Goal: Task Accomplishment & Management: Manage account settings

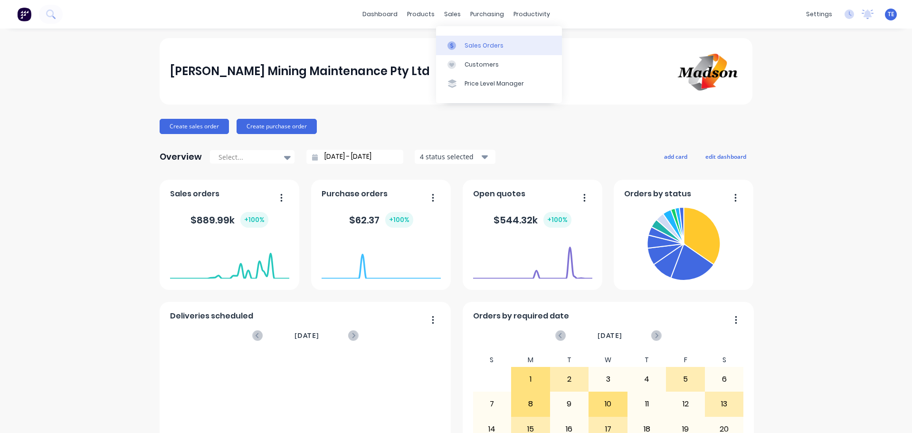
click at [470, 47] on div "Sales Orders" at bounding box center [484, 45] width 39 height 9
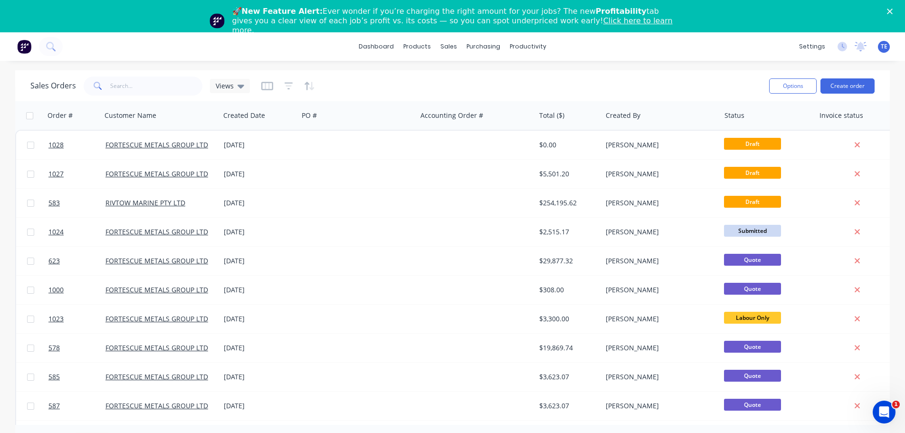
click at [896, 9] on div "Close" at bounding box center [891, 12] width 9 height 6
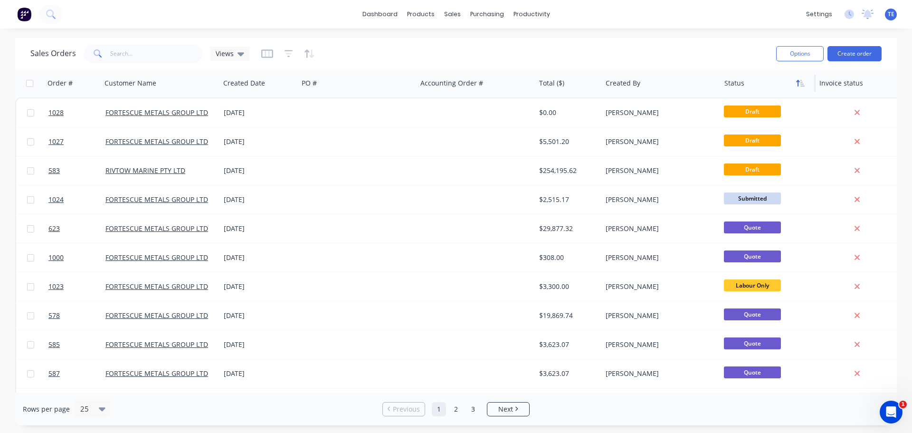
click at [801, 85] on icon "button" at bounding box center [802, 83] width 4 height 7
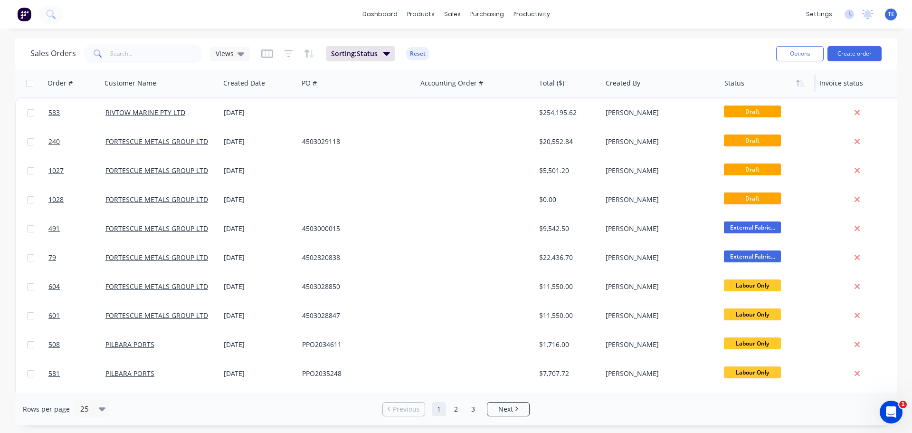
click at [801, 85] on icon "button" at bounding box center [802, 83] width 4 height 7
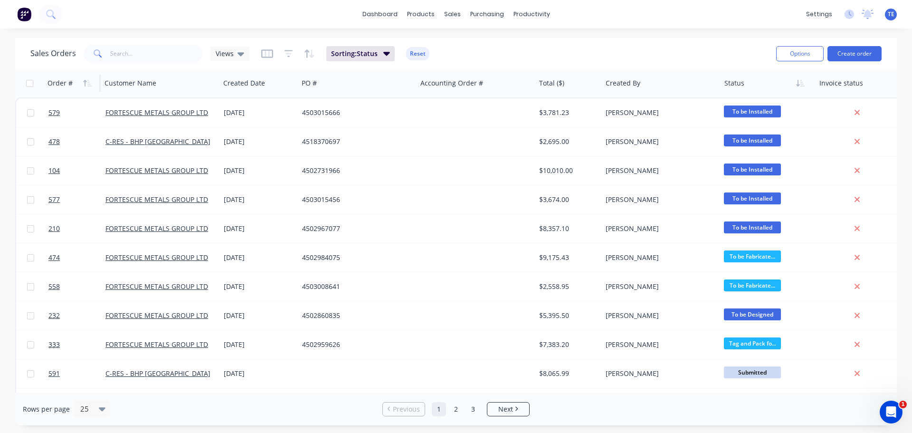
click at [57, 81] on div "Order #" at bounding box center [59, 82] width 25 height 9
click at [87, 84] on icon "button" at bounding box center [89, 83] width 4 height 7
click at [86, 82] on icon "button" at bounding box center [87, 83] width 9 height 8
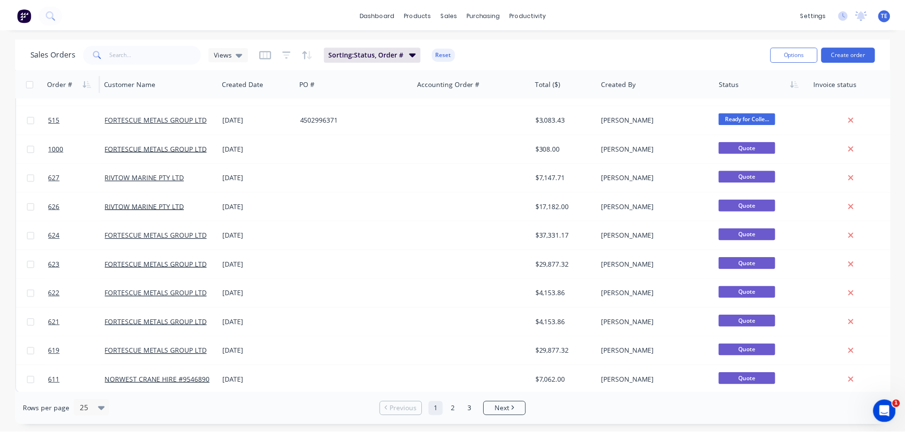
scroll to position [434, 0]
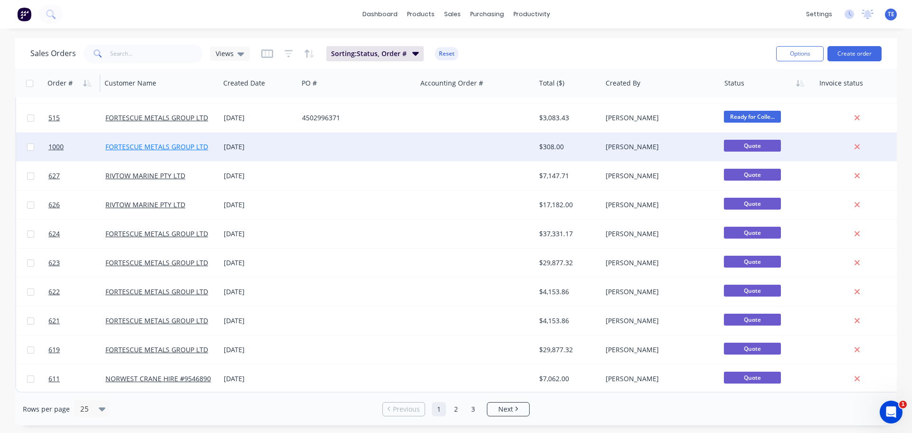
click at [168, 142] on link "FORTESCUE METALS GROUP LTD" at bounding box center [156, 146] width 103 height 9
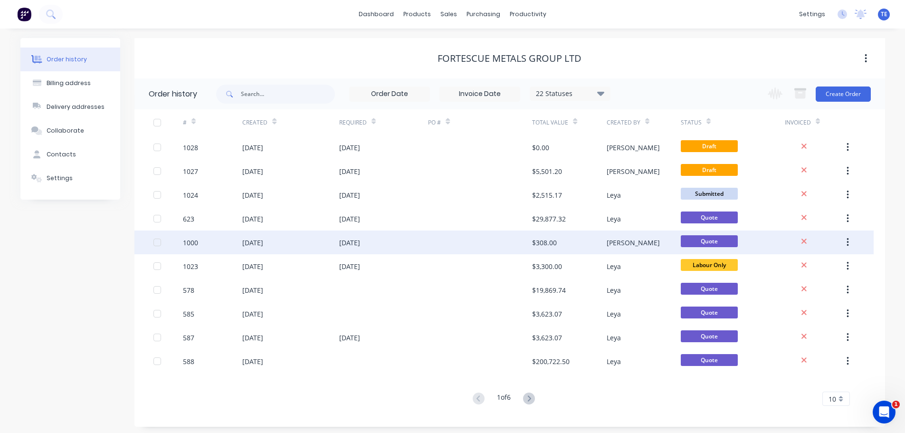
click at [196, 243] on div "1000" at bounding box center [190, 242] width 15 height 10
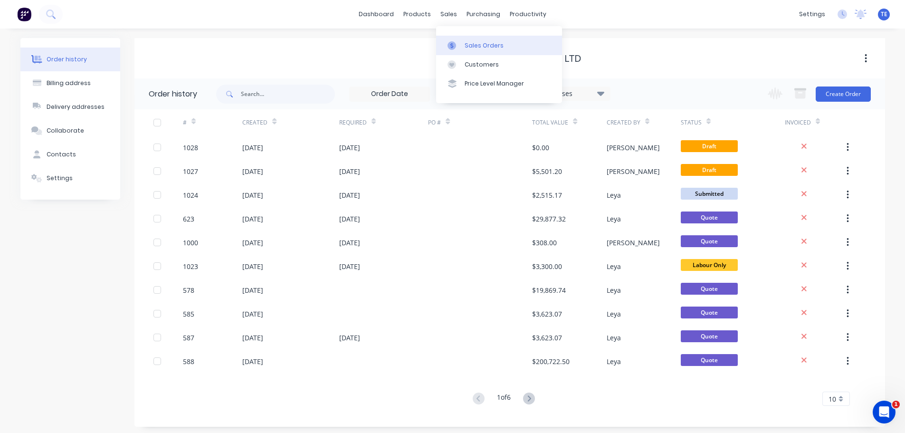
click at [457, 41] on div at bounding box center [454, 45] width 14 height 9
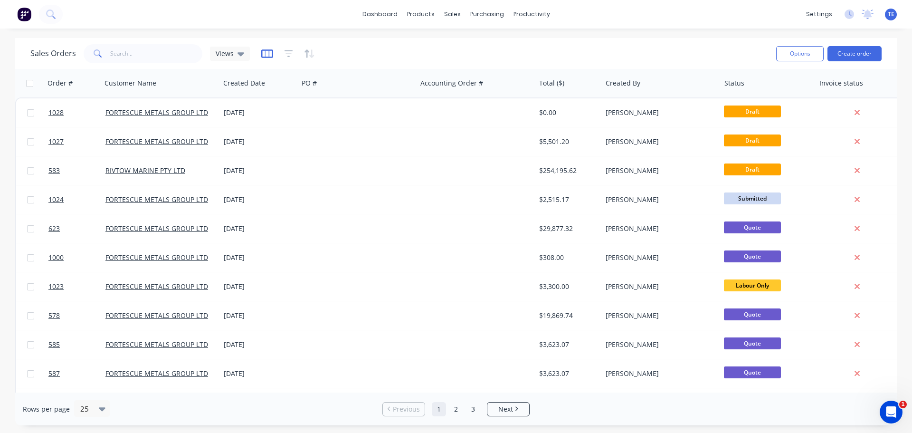
click at [266, 52] on icon "button" at bounding box center [267, 53] width 12 height 9
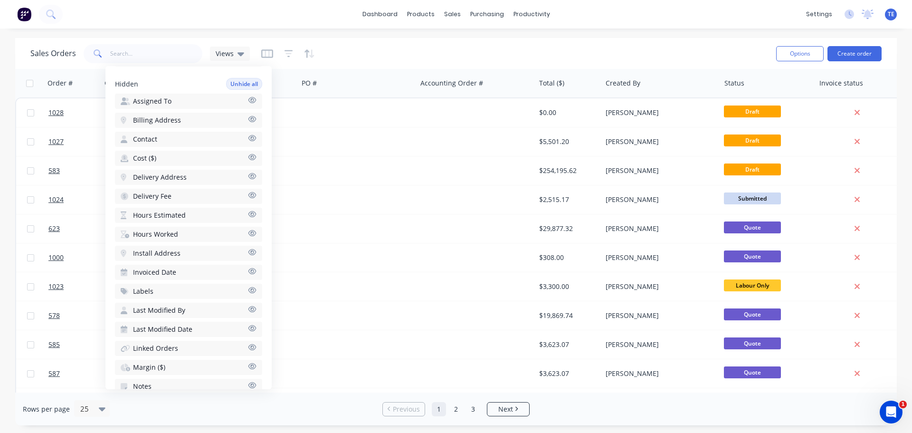
scroll to position [280, 0]
click at [248, 288] on icon "button" at bounding box center [252, 289] width 8 height 6
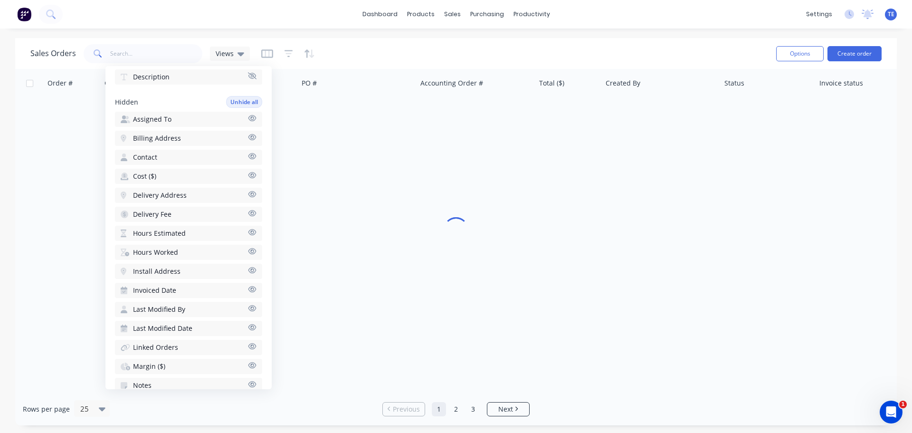
scroll to position [299, 0]
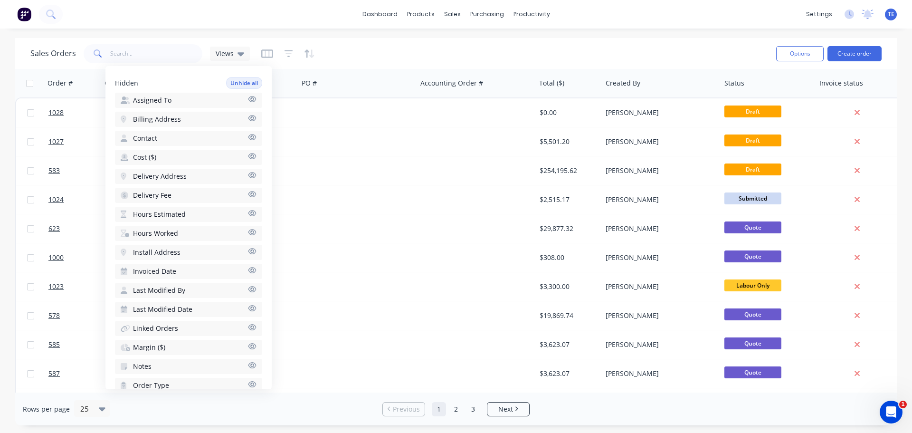
click at [248, 367] on icon "button" at bounding box center [252, 364] width 9 height 7
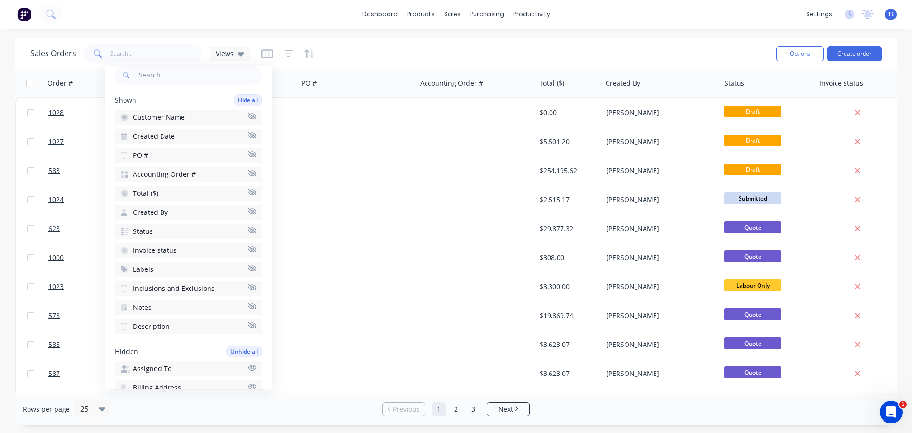
scroll to position [43, 0]
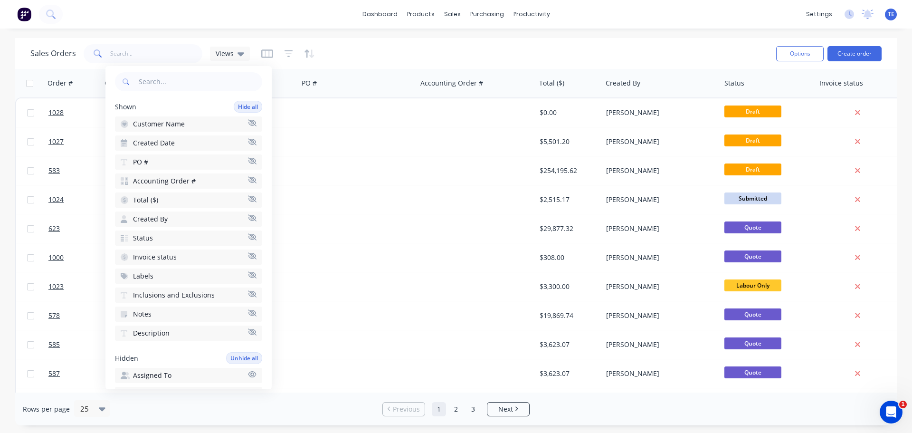
click at [248, 179] on icon "button" at bounding box center [252, 179] width 9 height 7
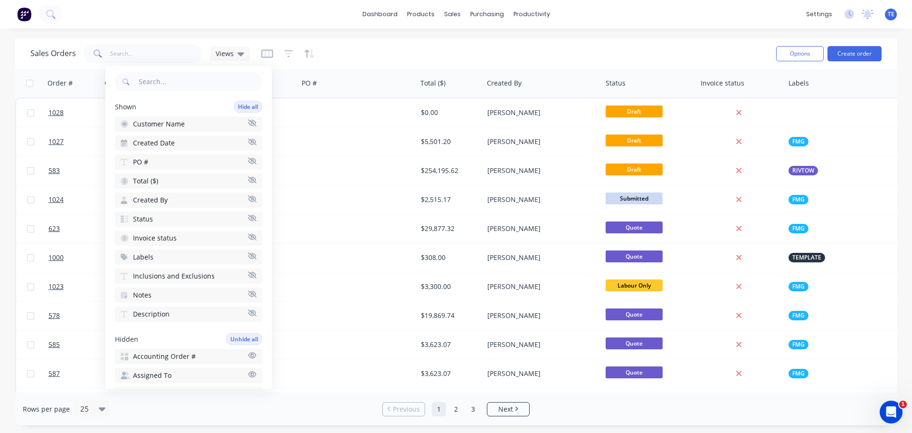
click at [248, 237] on icon "button" at bounding box center [252, 236] width 9 height 7
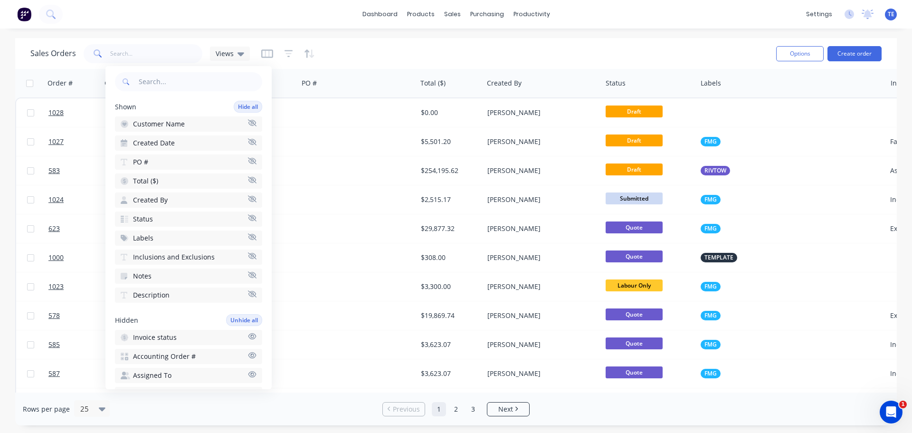
click at [248, 255] on icon "button" at bounding box center [252, 255] width 9 height 7
click at [248, 275] on icon "button" at bounding box center [252, 274] width 9 height 7
click at [378, 52] on div "Sales Orders Views" at bounding box center [399, 53] width 738 height 23
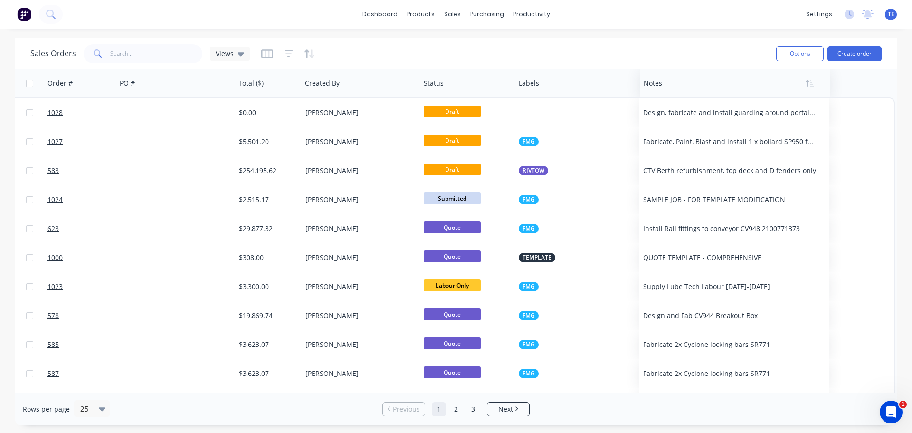
scroll to position [0, 182]
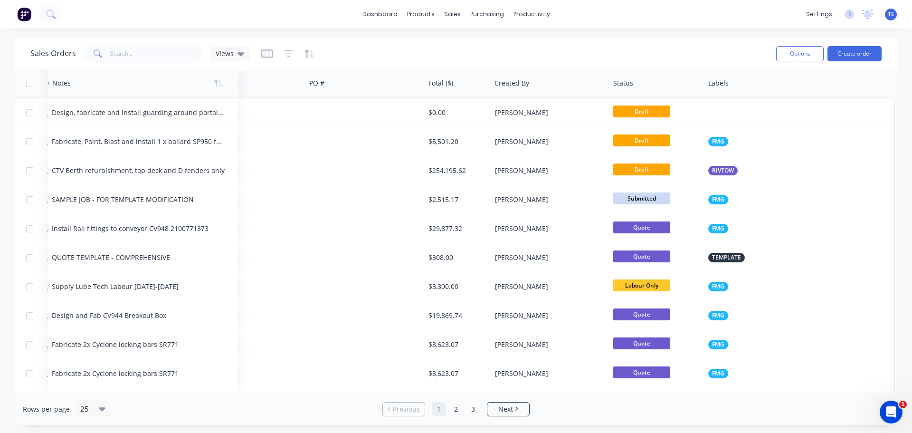
drag, startPoint x: 716, startPoint y: 83, endPoint x: 59, endPoint y: 91, distance: 656.5
click at [59, 91] on div at bounding box center [138, 83] width 173 height 19
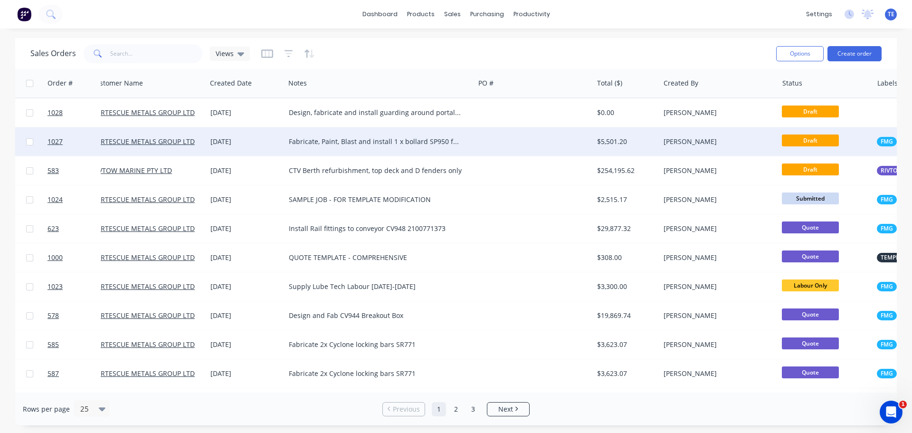
scroll to position [0, 0]
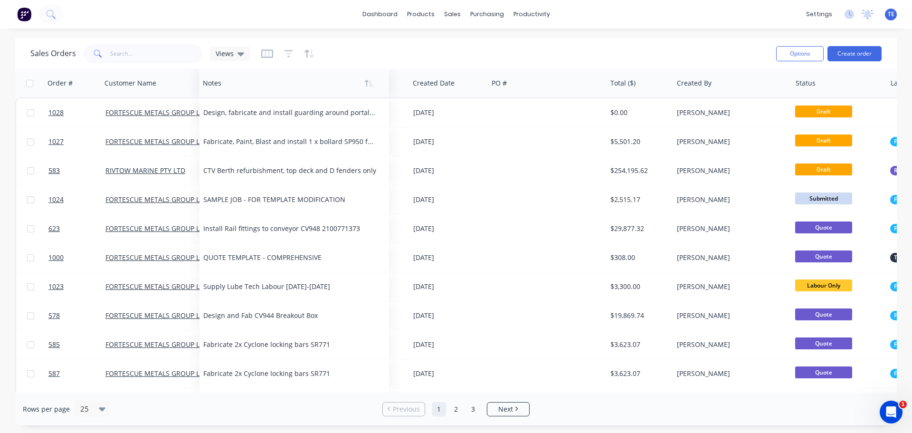
drag, startPoint x: 350, startPoint y: 84, endPoint x: 251, endPoint y: 84, distance: 98.8
click at [251, 84] on div at bounding box center [289, 83] width 173 height 19
click at [237, 48] on div "Views" at bounding box center [230, 54] width 40 height 14
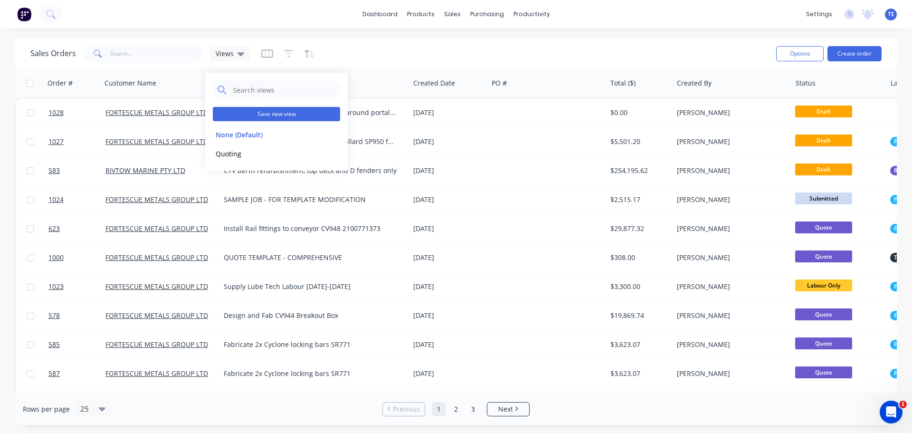
click at [279, 112] on button "Save new view" at bounding box center [276, 114] width 127 height 14
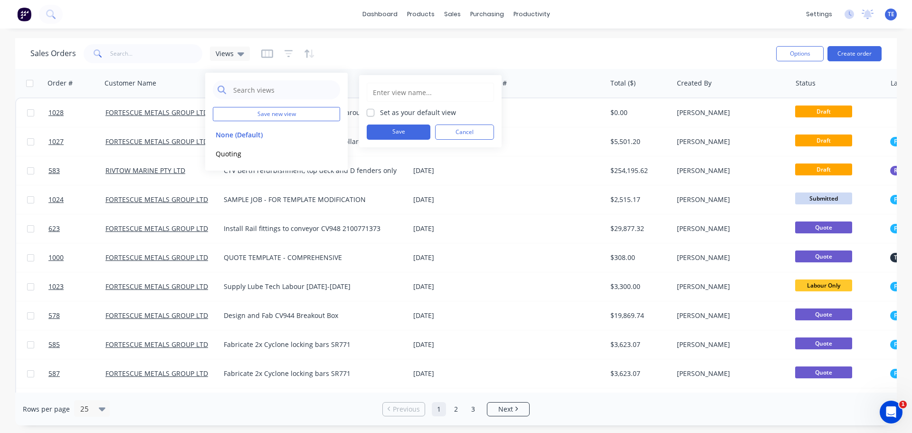
click at [382, 95] on input "text" at bounding box center [430, 92] width 117 height 18
type input "All"
click at [389, 111] on label "Set as your default view" at bounding box center [418, 112] width 76 height 10
click at [374, 111] on input "Set as your default view" at bounding box center [371, 111] width 8 height 9
checkbox input "true"
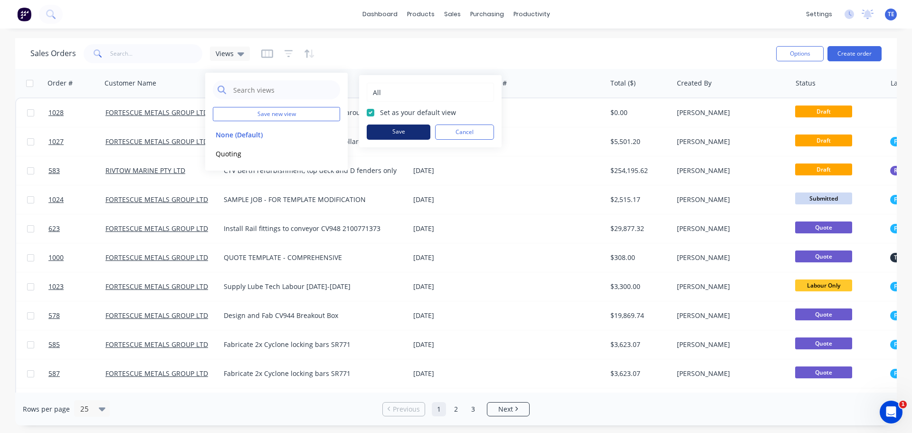
click at [400, 128] on button "Save" at bounding box center [399, 131] width 64 height 15
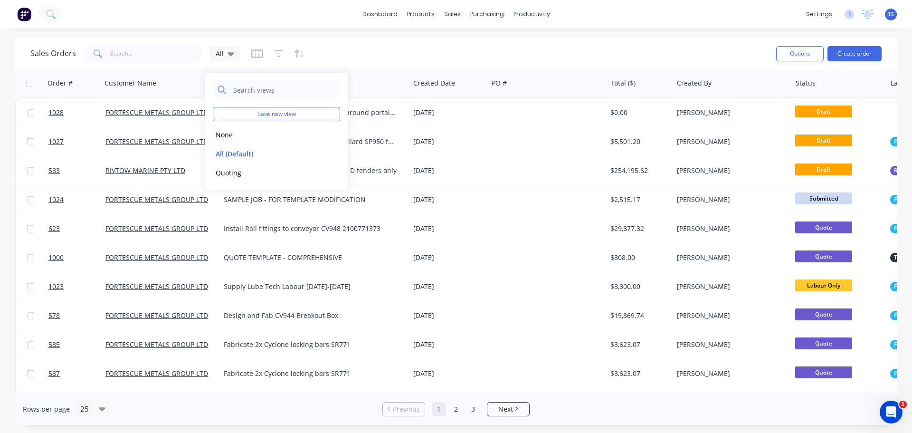
click at [378, 53] on div "Sales Orders All" at bounding box center [399, 53] width 738 height 23
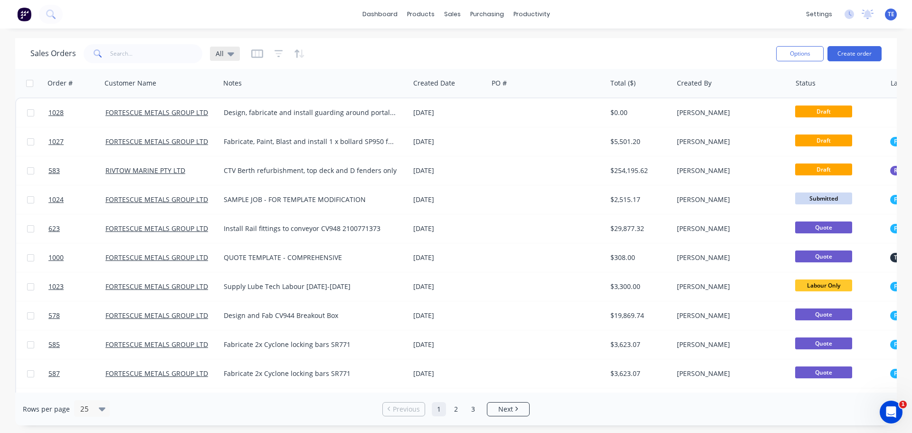
click at [225, 60] on div "All" at bounding box center [225, 54] width 30 height 14
click at [353, 51] on div "Sales Orders All" at bounding box center [399, 53] width 738 height 23
click at [275, 53] on icon "button" at bounding box center [278, 53] width 6 height 1
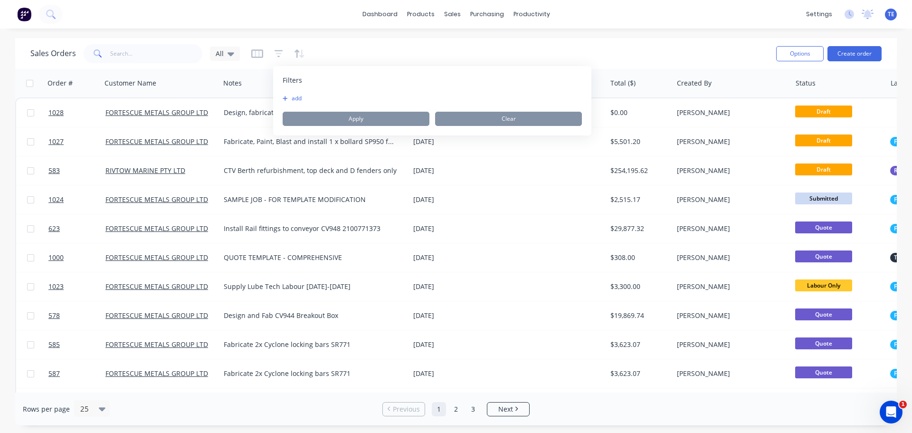
click at [294, 98] on button "add" at bounding box center [295, 99] width 24 height 8
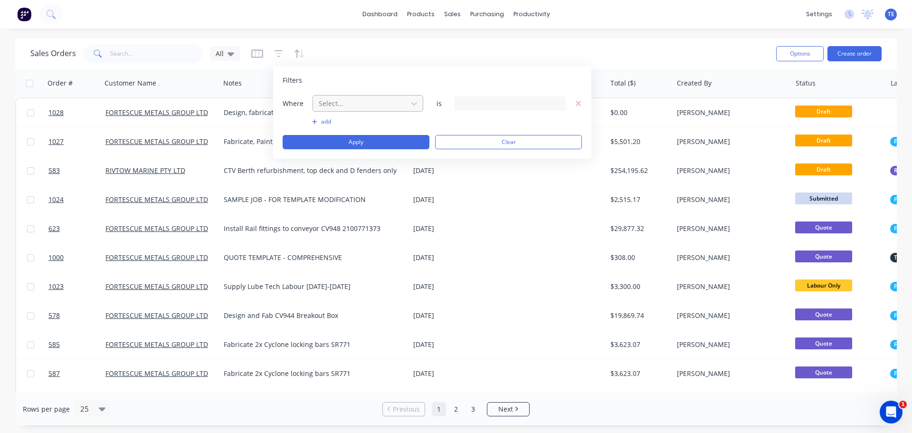
click at [335, 103] on div at bounding box center [360, 103] width 85 height 12
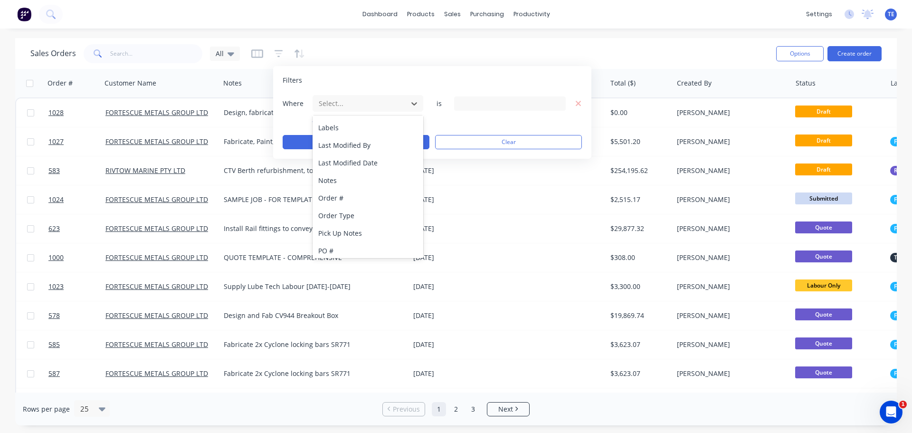
scroll to position [219, 0]
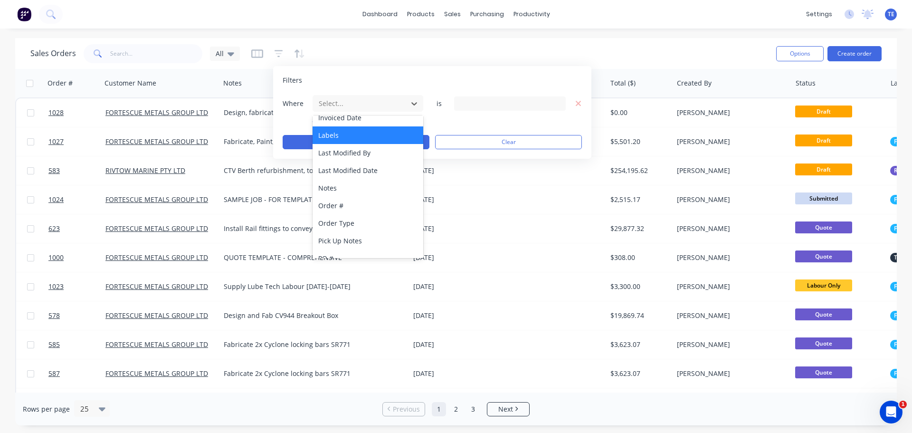
click at [354, 140] on div "Labels" at bounding box center [368, 135] width 111 height 18
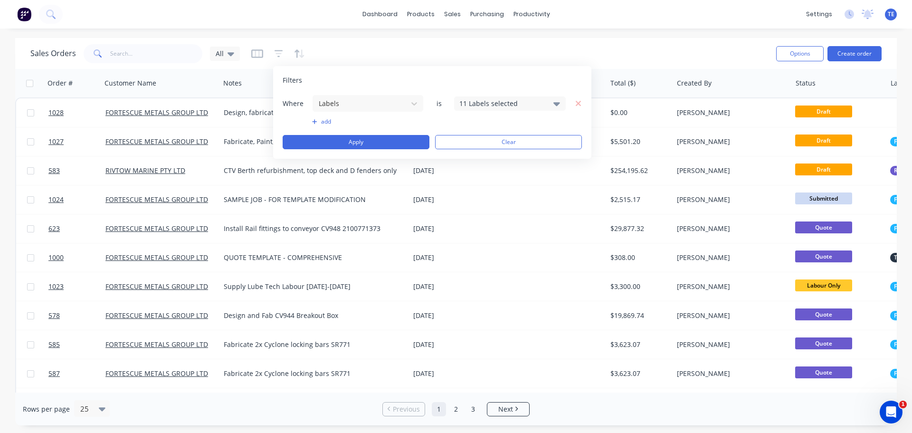
click at [487, 105] on div "11 Labels selected" at bounding box center [502, 103] width 86 height 10
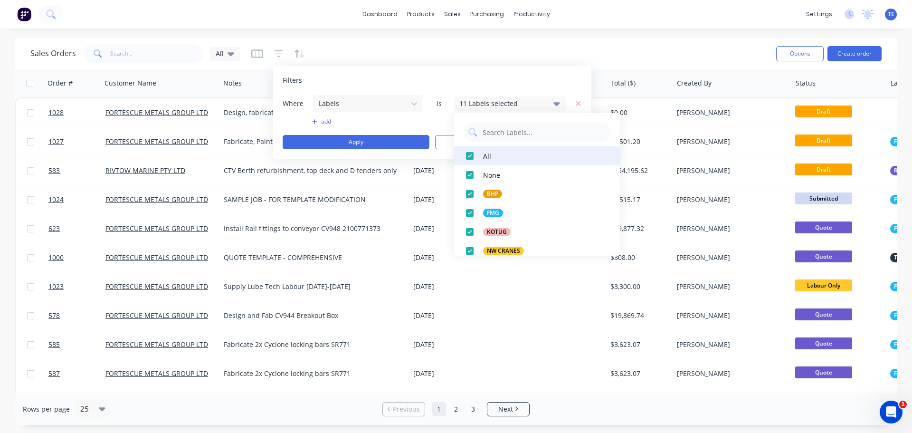
click at [472, 155] on div at bounding box center [469, 155] width 19 height 19
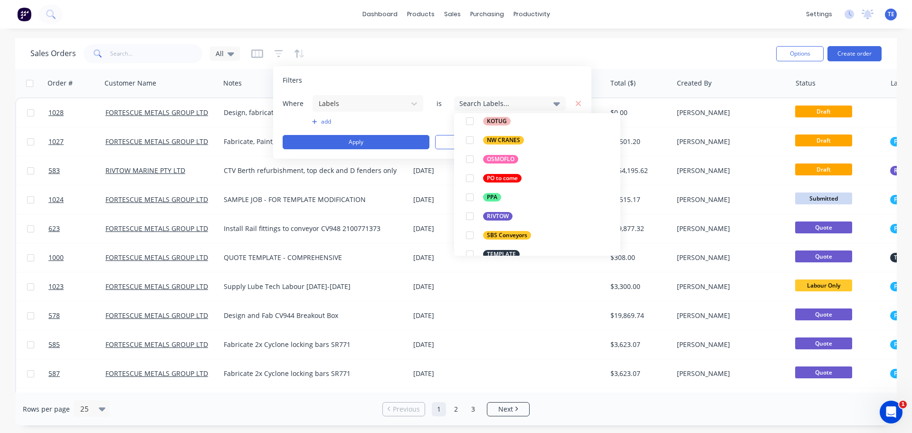
scroll to position [123, 0]
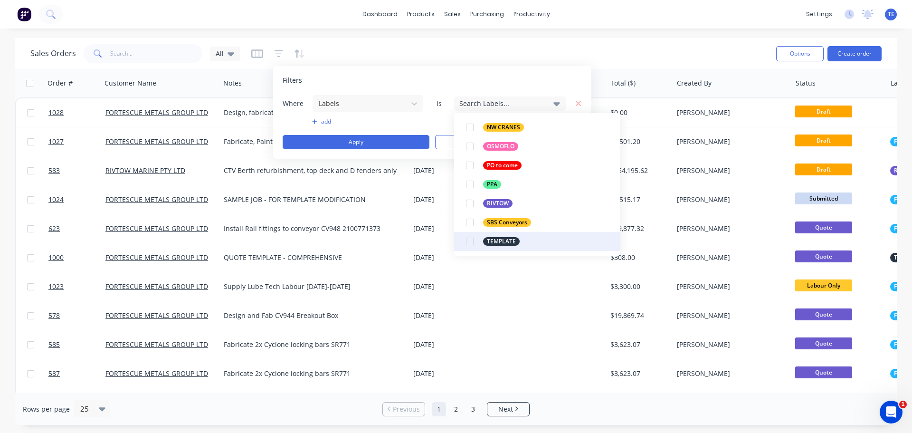
click at [524, 240] on button "TEMPLATE" at bounding box center [537, 241] width 166 height 19
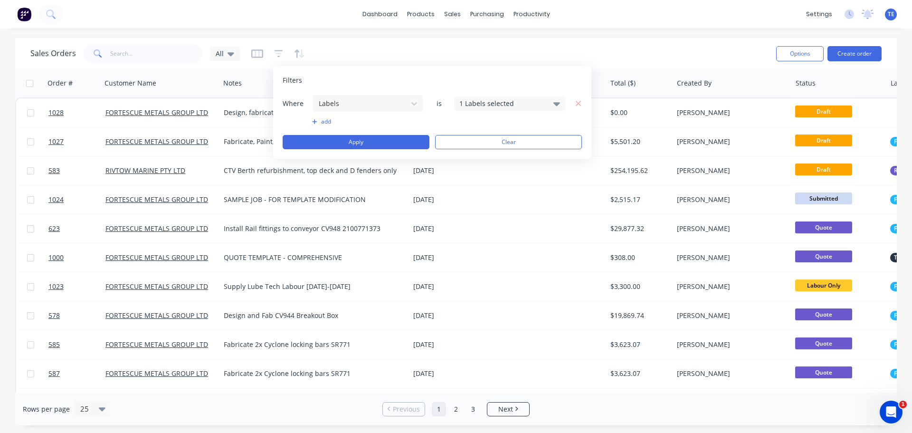
click at [509, 78] on div "Filters" at bounding box center [432, 80] width 299 height 9
click at [354, 142] on button "Apply" at bounding box center [356, 142] width 147 height 14
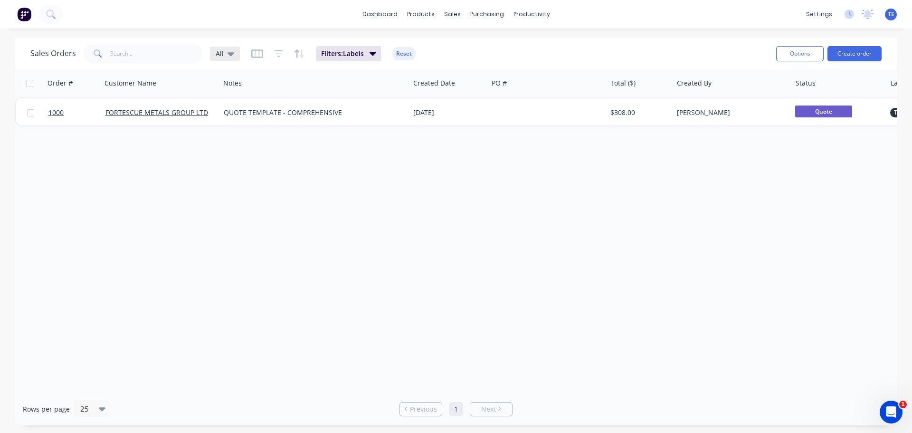
click at [228, 56] on icon at bounding box center [231, 53] width 7 height 10
click at [269, 116] on button "Save new view" at bounding box center [276, 114] width 127 height 14
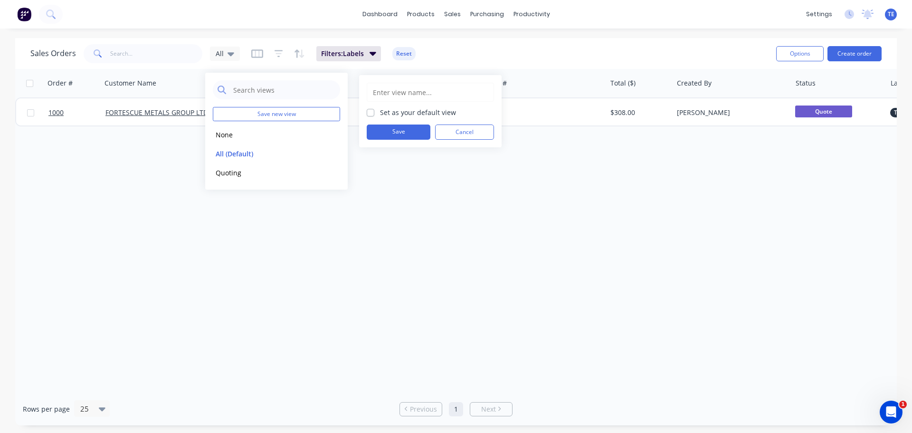
click at [391, 90] on input "text" at bounding box center [430, 92] width 117 height 18
type input "Quote Template"
click at [407, 130] on button "Save" at bounding box center [399, 131] width 64 height 15
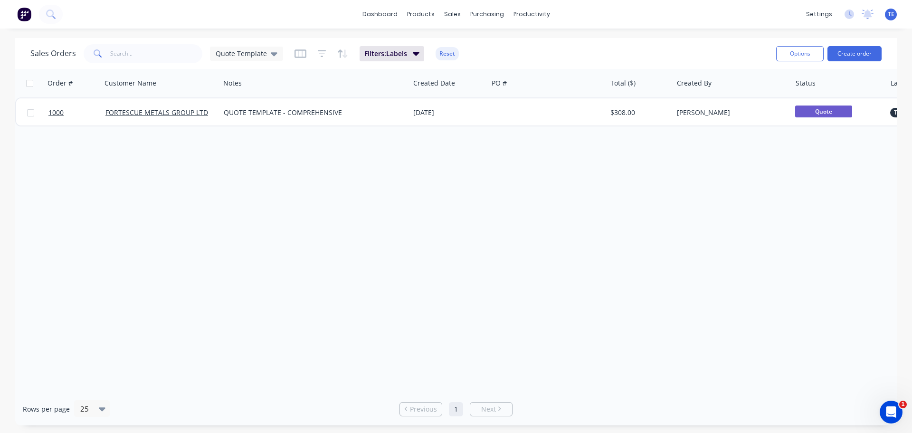
click at [422, 200] on div "Order # Customer Name Notes Created Date PO # Total ($) Created By Status Label…" at bounding box center [456, 230] width 882 height 323
click at [250, 53] on span "Quote Template" at bounding box center [241, 53] width 51 height 10
click at [234, 150] on button "All (Default)" at bounding box center [267, 153] width 108 height 11
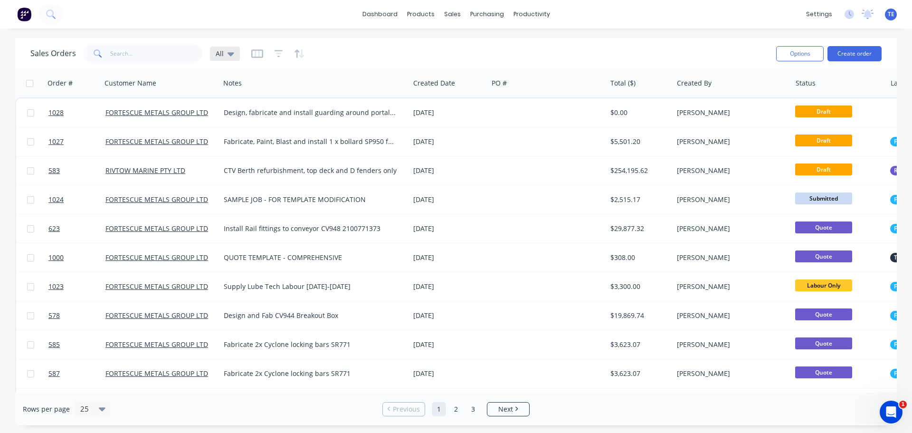
click at [228, 49] on icon at bounding box center [231, 53] width 7 height 10
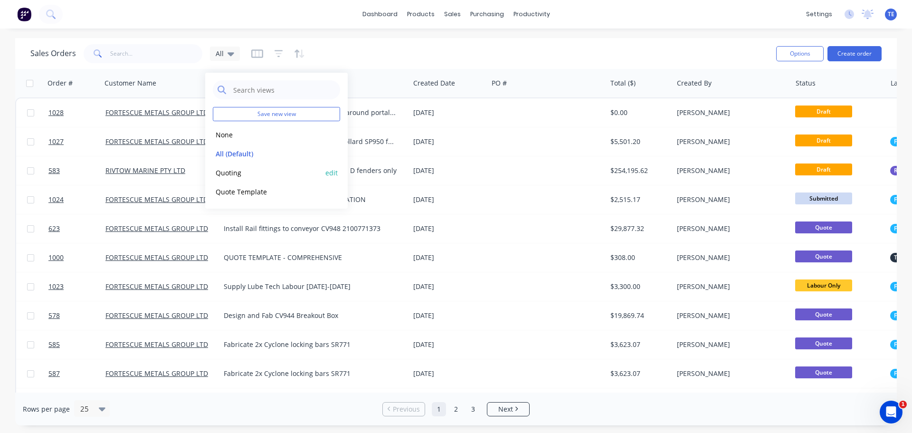
click at [235, 172] on button "Quoting" at bounding box center [267, 172] width 108 height 11
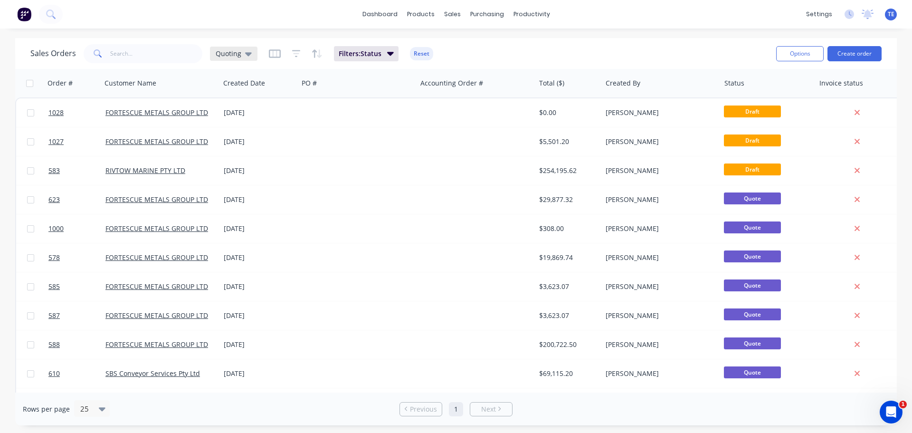
click at [226, 54] on span "Quoting" at bounding box center [229, 53] width 26 height 10
click at [231, 190] on button "Quote Template" at bounding box center [267, 191] width 108 height 11
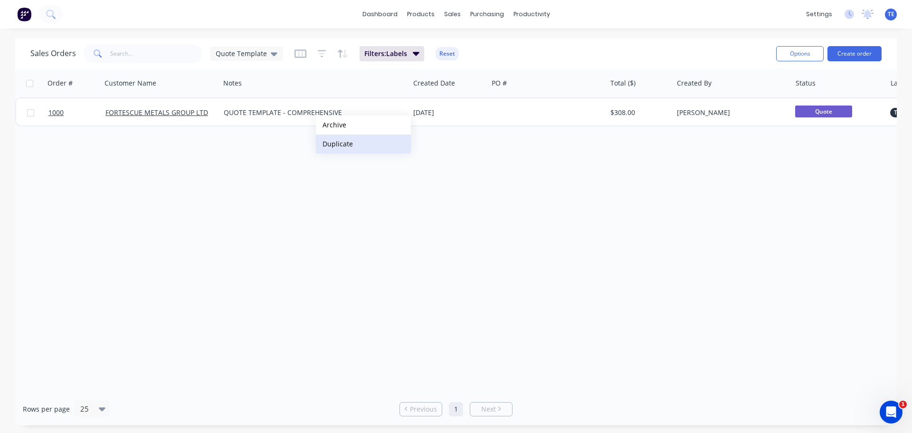
click at [341, 146] on button "Duplicate" at bounding box center [363, 143] width 95 height 19
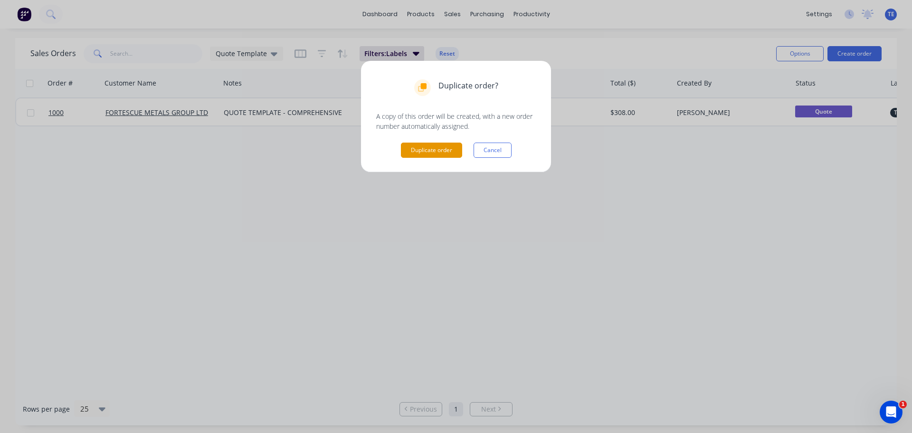
click at [436, 149] on button "Duplicate order" at bounding box center [431, 149] width 61 height 15
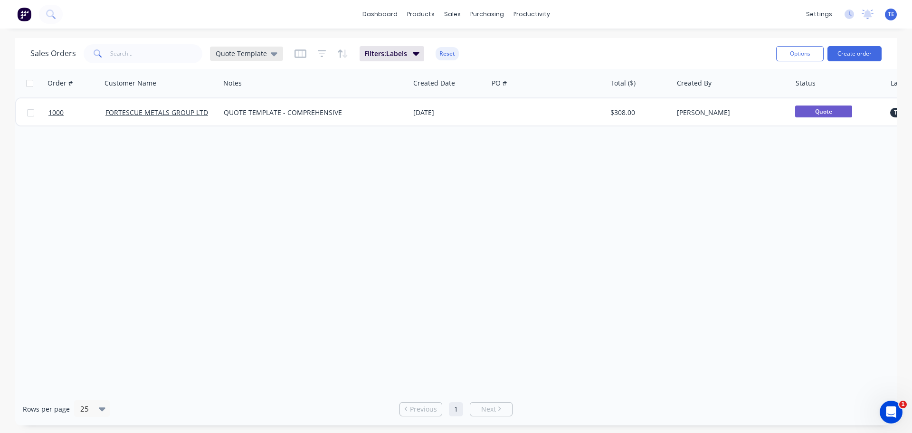
click at [235, 53] on span "Quote Template" at bounding box center [241, 53] width 51 height 10
click at [234, 158] on button "All (Default)" at bounding box center [267, 153] width 108 height 11
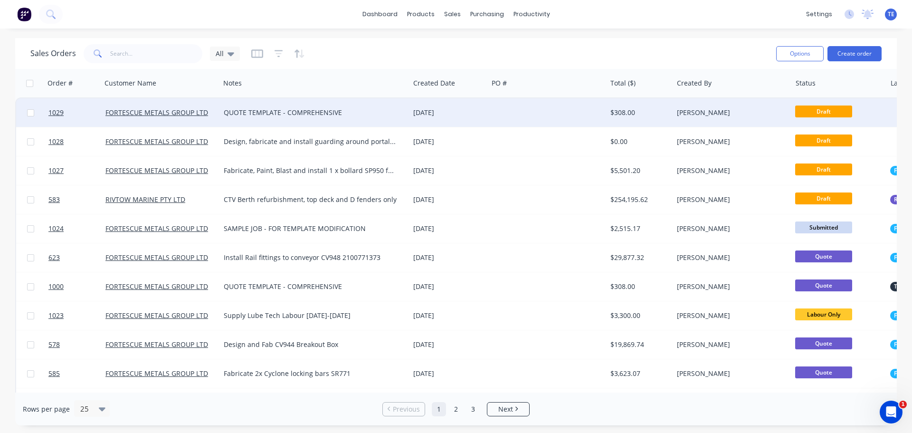
click at [271, 111] on div "QUOTE TEMPLATE - COMPREHENSIVE" at bounding box center [310, 112] width 173 height 9
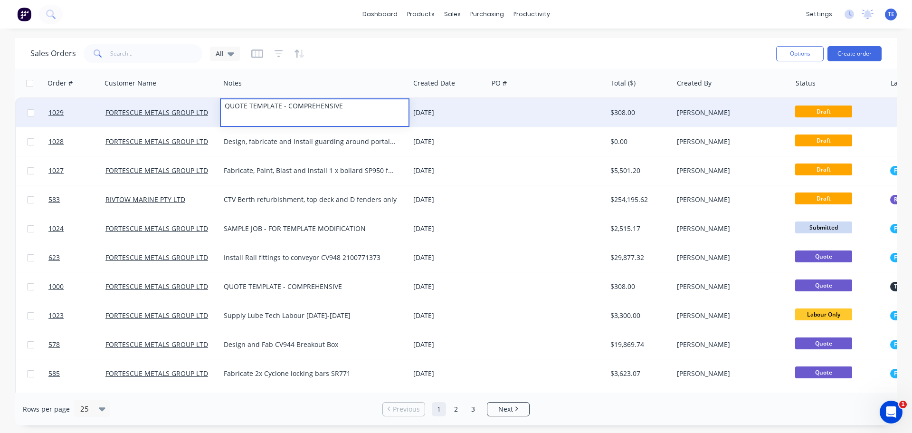
click at [502, 113] on div at bounding box center [547, 112] width 119 height 28
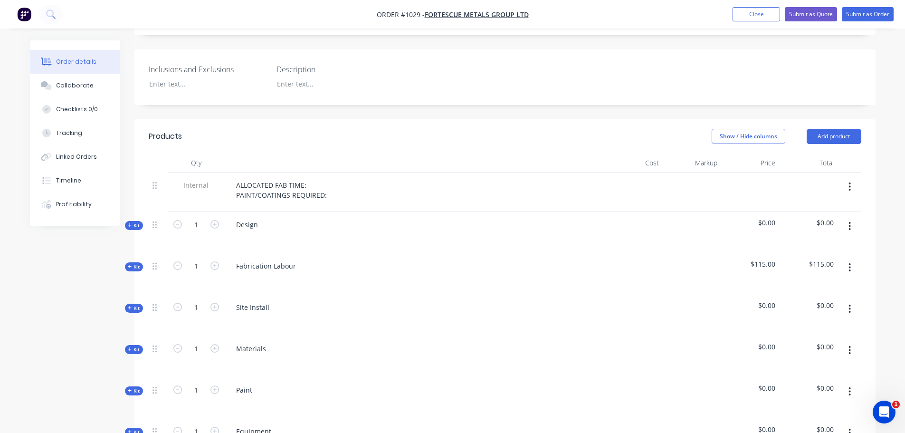
scroll to position [285, 0]
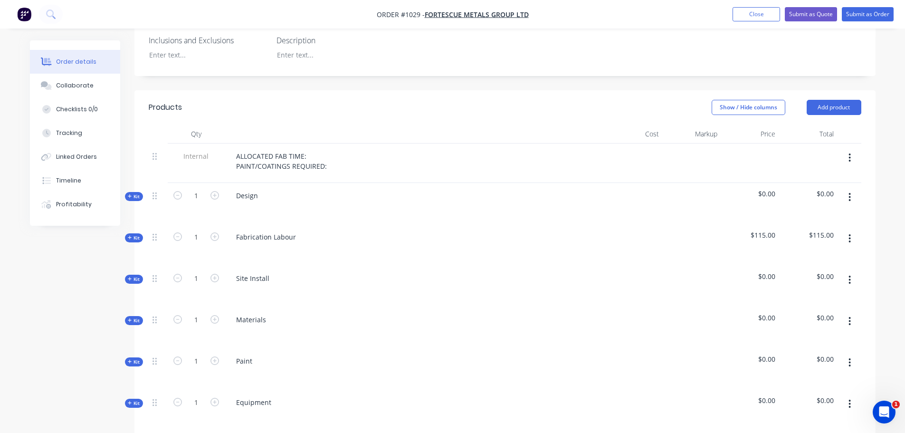
click at [132, 194] on icon at bounding box center [130, 196] width 4 height 5
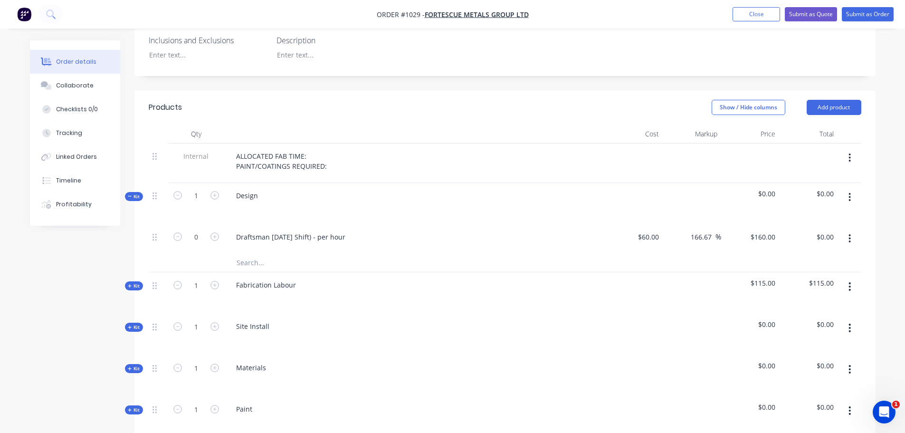
click at [131, 194] on icon at bounding box center [130, 196] width 4 height 5
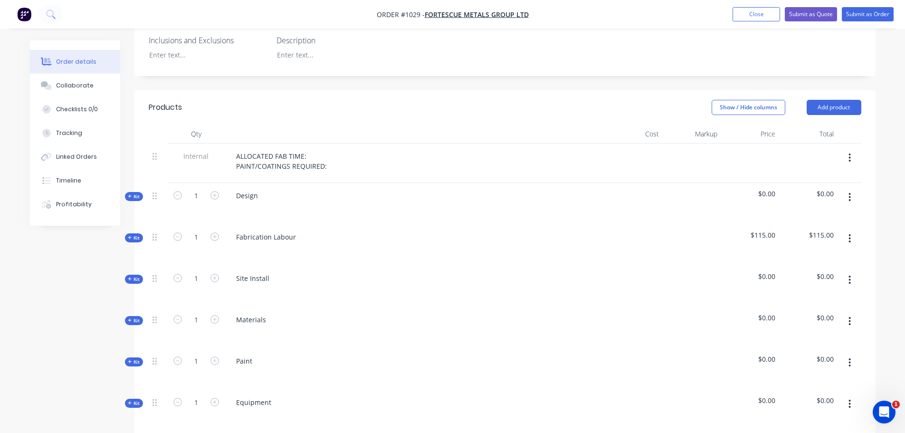
click at [130, 236] on icon at bounding box center [130, 238] width 4 height 4
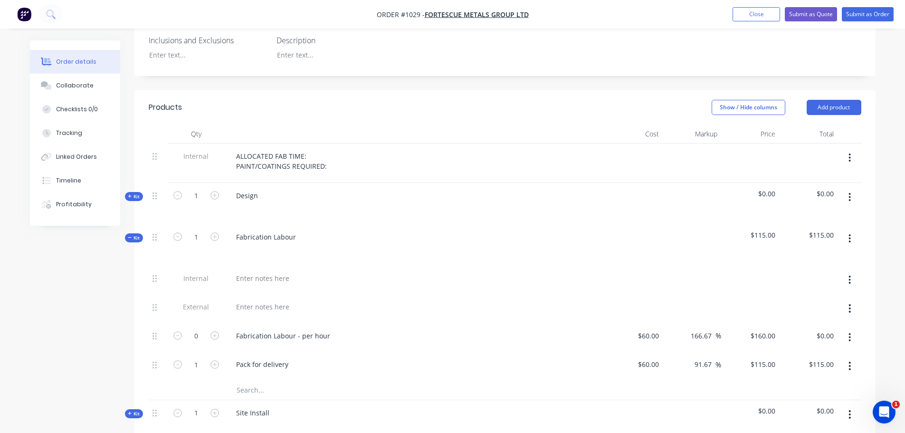
click at [130, 235] on icon at bounding box center [130, 237] width 4 height 5
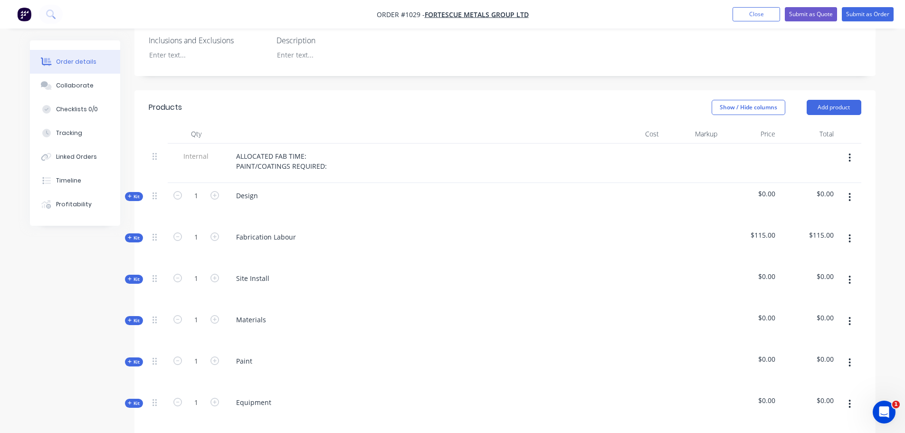
click at [132, 276] on icon at bounding box center [130, 278] width 4 height 5
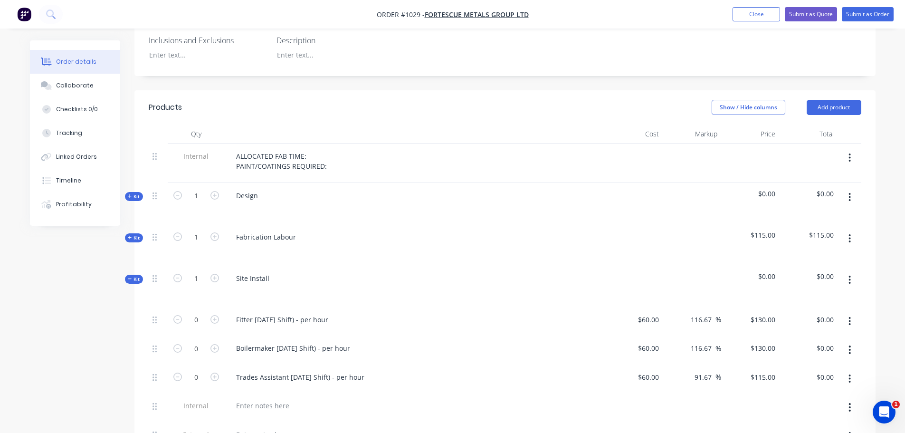
click at [132, 276] on icon at bounding box center [130, 278] width 4 height 5
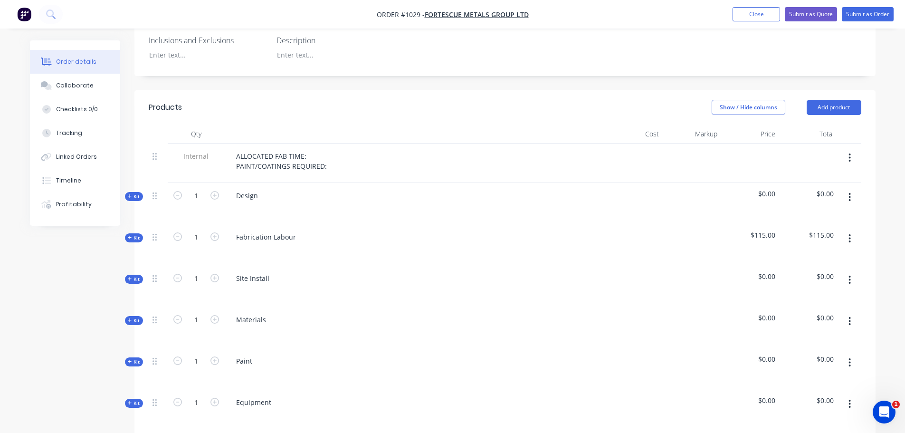
click at [853, 271] on button "button" at bounding box center [849, 279] width 22 height 17
click at [885, 264] on div "Order details Collaborate Checklists 0/0 Tracking Linked Orders Timeline Profit…" at bounding box center [452, 271] width 905 height 1113
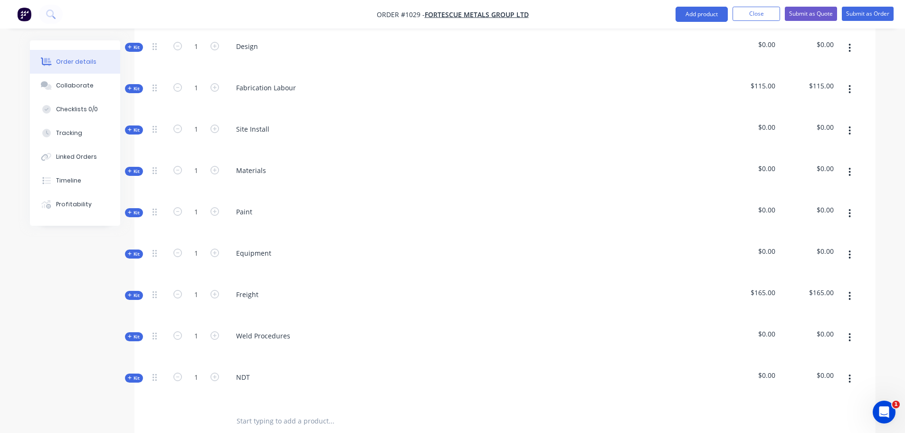
scroll to position [444, 0]
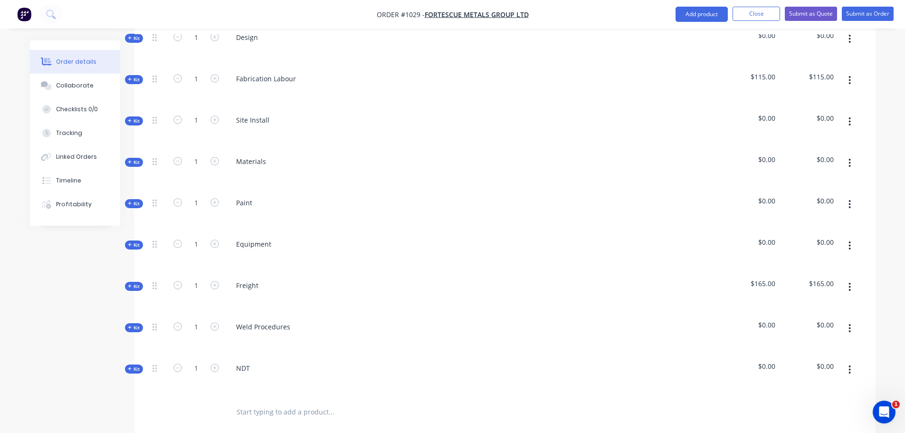
click at [825, 237] on span "$0.00" at bounding box center [808, 242] width 51 height 10
click at [827, 237] on span "$0.00" at bounding box center [808, 242] width 51 height 10
click at [624, 190] on div at bounding box center [634, 210] width 58 height 41
click at [828, 237] on span "$0.00" at bounding box center [808, 242] width 51 height 10
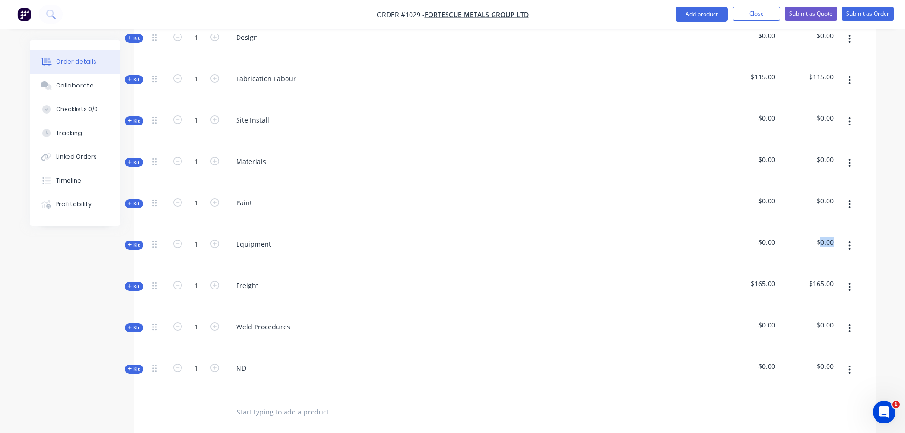
click at [828, 237] on span "$0.00" at bounding box center [808, 242] width 51 height 10
click at [137, 241] on span "Kit" at bounding box center [134, 244] width 12 height 7
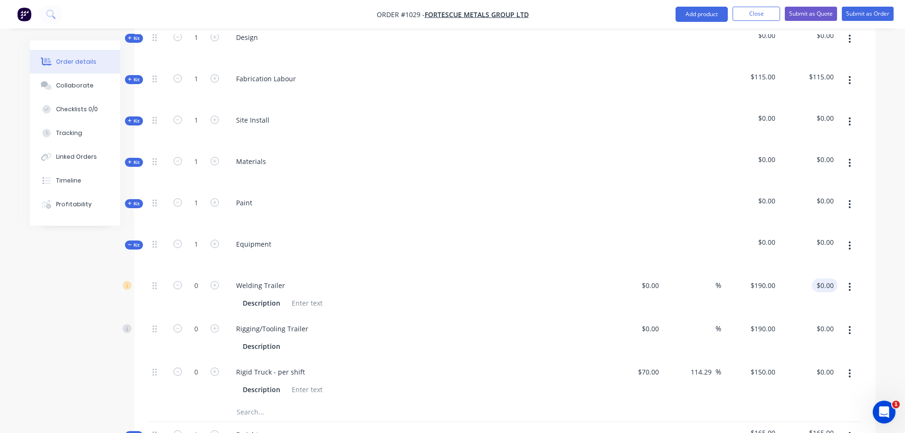
type input "0.00"
click at [828, 278] on input "0.00" at bounding box center [827, 285] width 22 height 14
type input "$0.00"
click at [581, 231] on div "Equipment" at bounding box center [415, 251] width 380 height 41
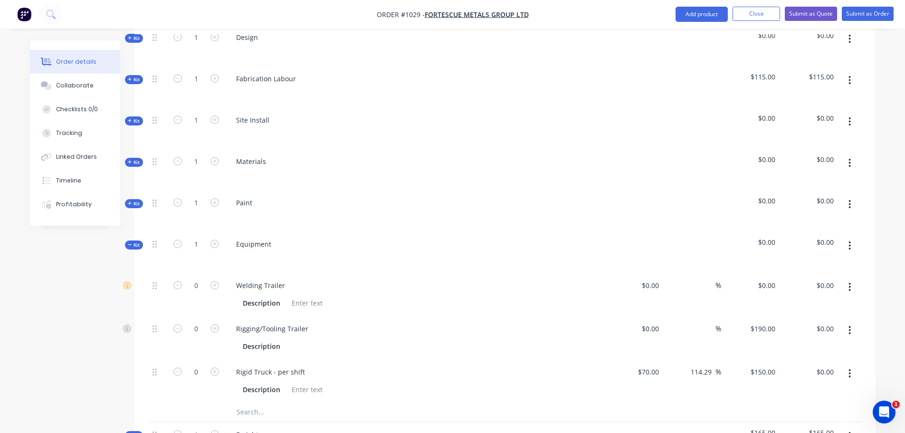
click at [61, 289] on div "Created by Trent Created 02/09/25 Required 02/09/25 Assigned to Add team member…" at bounding box center [452, 208] width 845 height 1222
click at [133, 241] on span "Kit" at bounding box center [134, 244] width 12 height 7
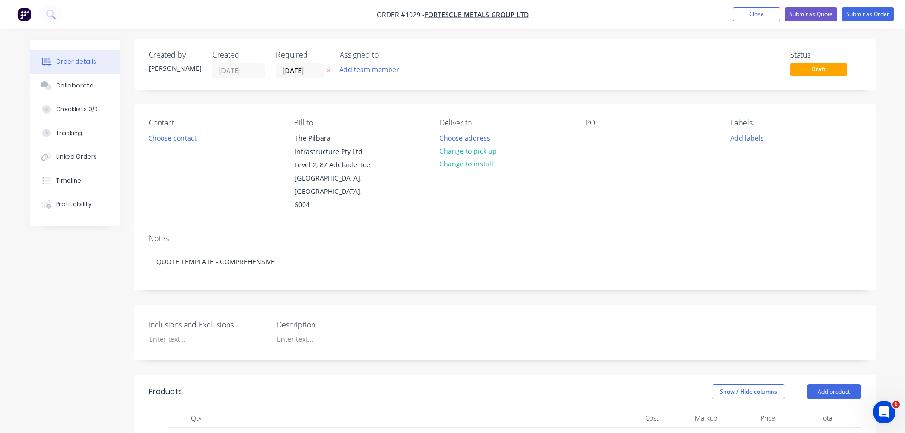
scroll to position [0, 0]
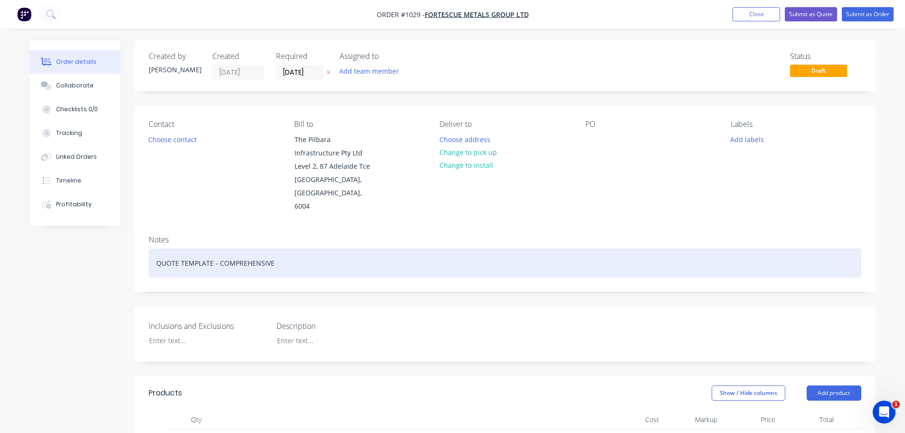
drag, startPoint x: 278, startPoint y: 249, endPoint x: 281, endPoint y: 244, distance: 6.2
click at [281, 248] on div "QUOTE TEMPLATE - COMPREHENSIVE" at bounding box center [505, 262] width 712 height 29
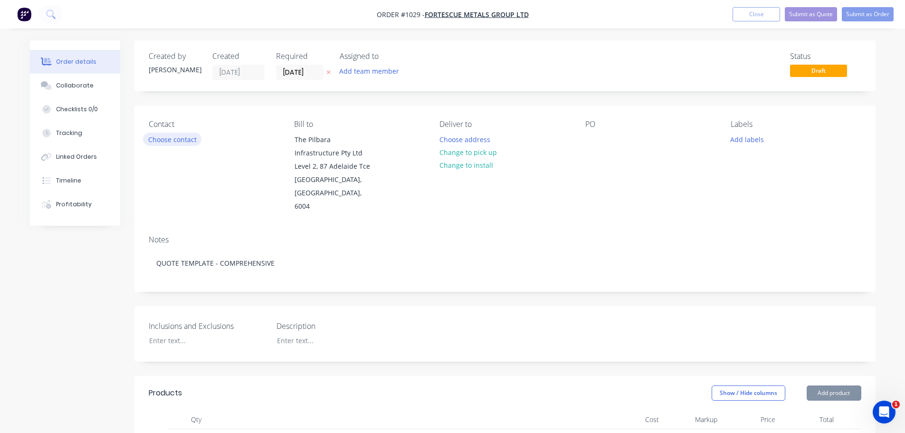
click at [171, 142] on button "Choose contact" at bounding box center [172, 139] width 58 height 13
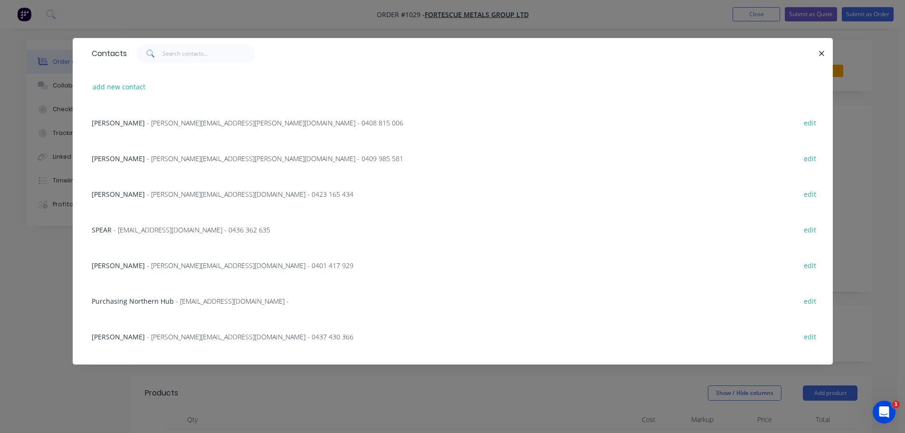
click at [30, 303] on div "Contacts add new contact Murray Cooper - murray.cooper@fortescue.com - 0408 815…" at bounding box center [452, 216] width 905 height 433
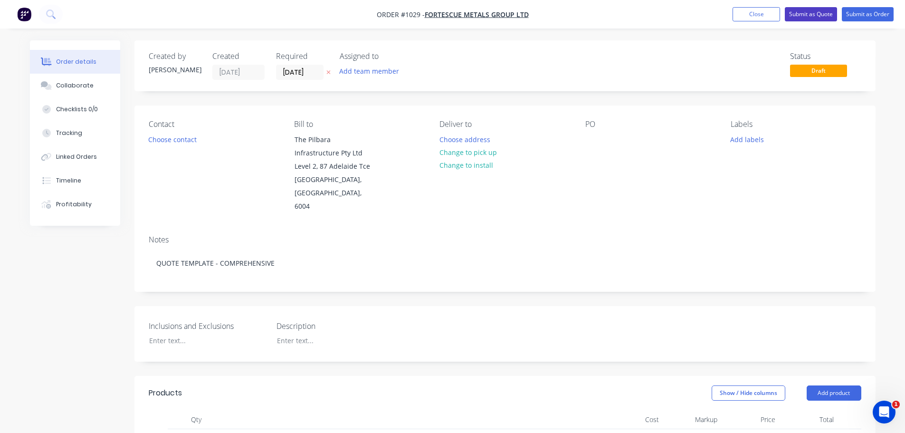
click at [798, 14] on button "Submit as Quote" at bounding box center [811, 14] width 52 height 14
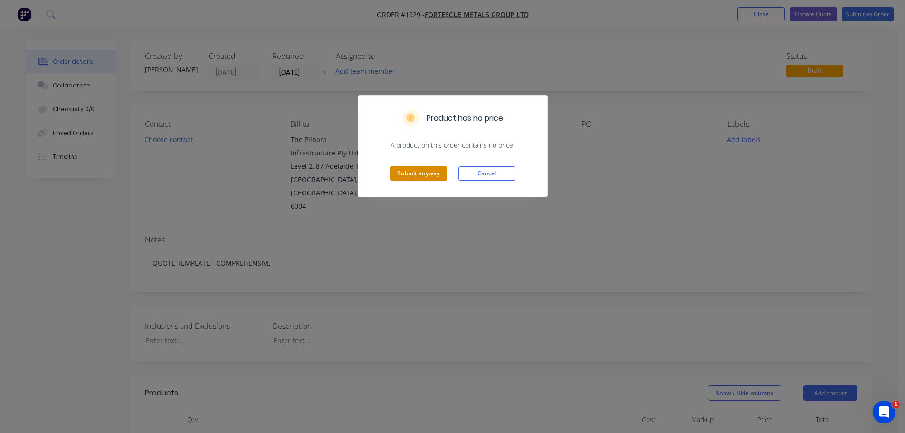
click at [425, 172] on button "Submit anyway" at bounding box center [418, 173] width 57 height 14
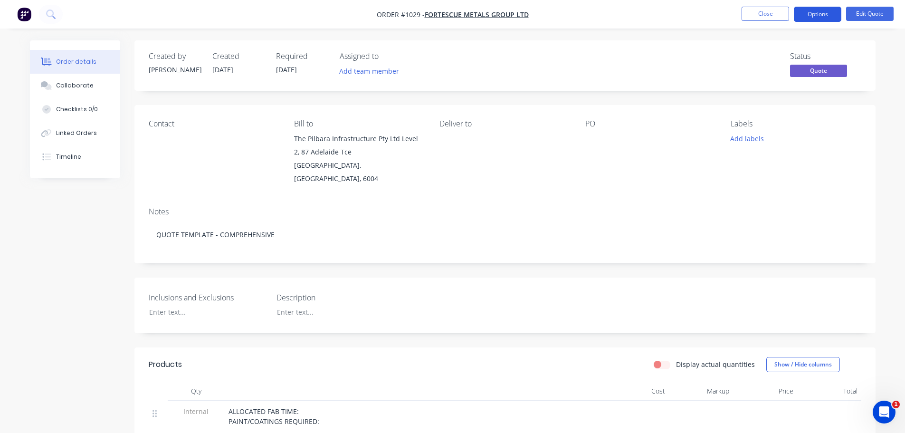
click at [813, 14] on button "Options" at bounding box center [817, 14] width 47 height 15
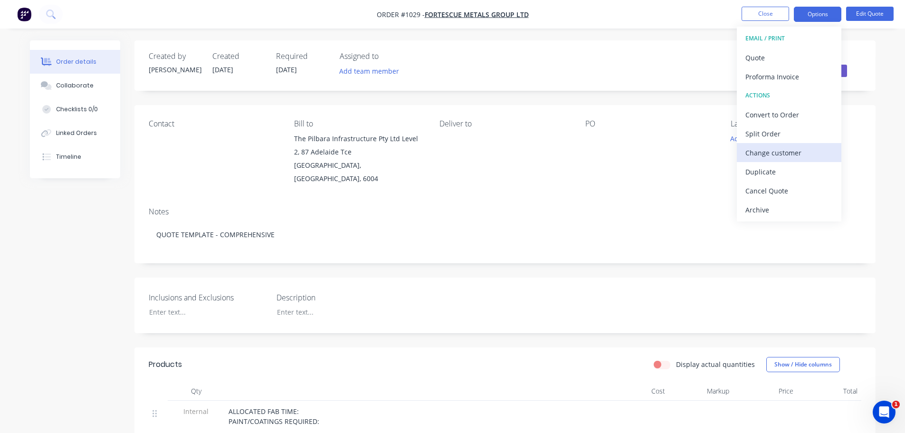
click at [787, 152] on div "Change customer" at bounding box center [788, 153] width 87 height 14
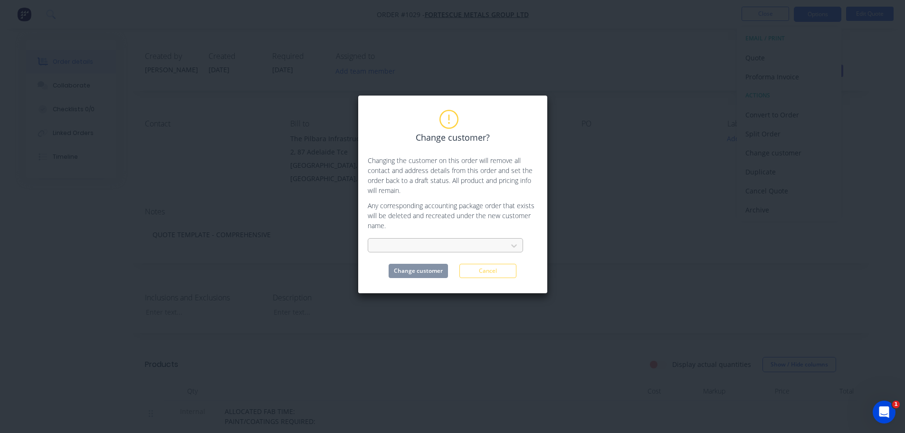
click at [433, 243] on div at bounding box center [439, 246] width 127 height 12
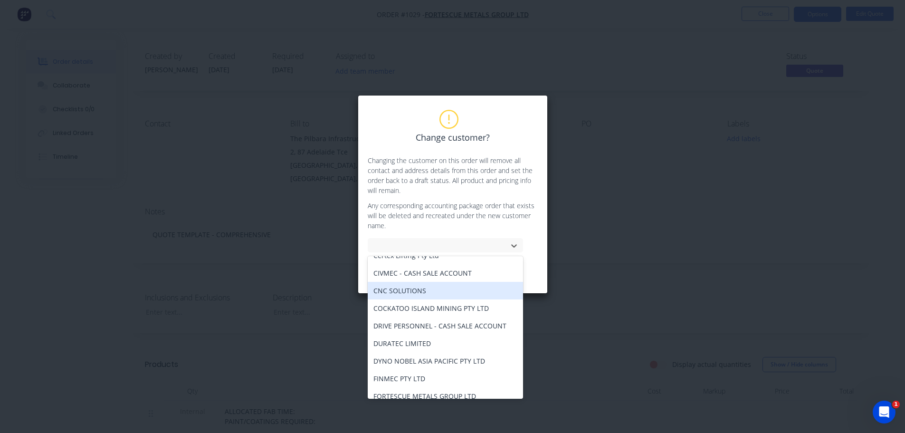
scroll to position [58, 0]
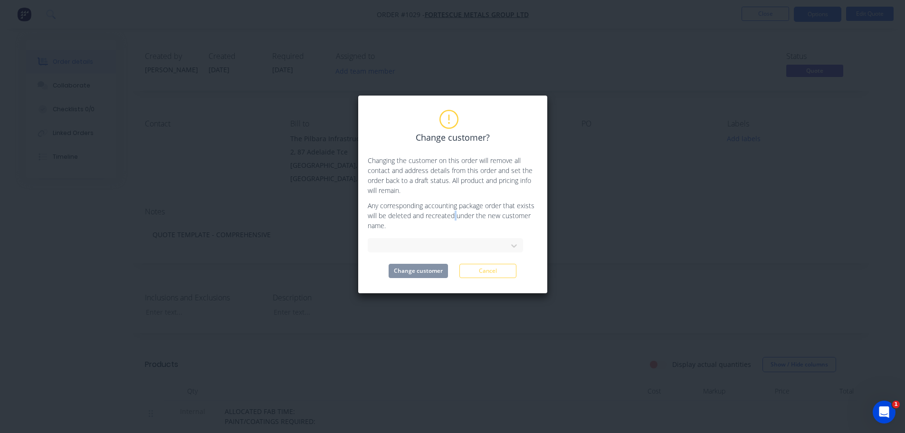
click at [454, 213] on p "Any corresponding accounting package order that exists will be deleted and recr…" at bounding box center [453, 215] width 170 height 30
click at [488, 271] on button "Cancel" at bounding box center [487, 271] width 57 height 14
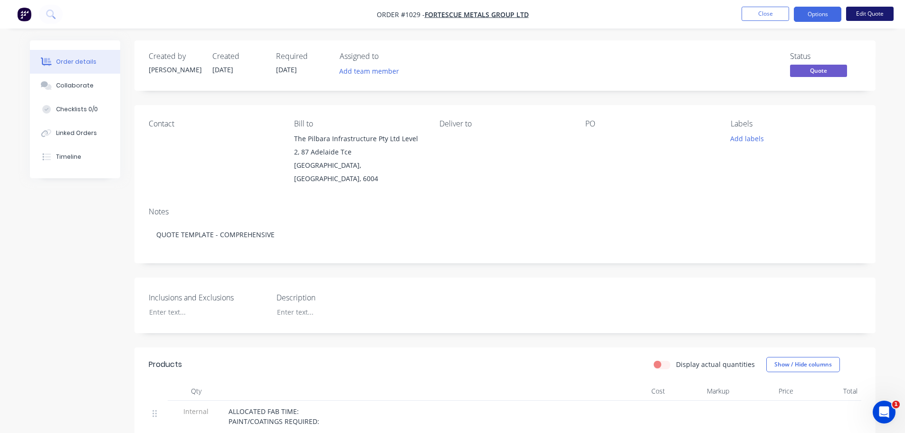
click at [863, 12] on button "Edit Quote" at bounding box center [869, 14] width 47 height 14
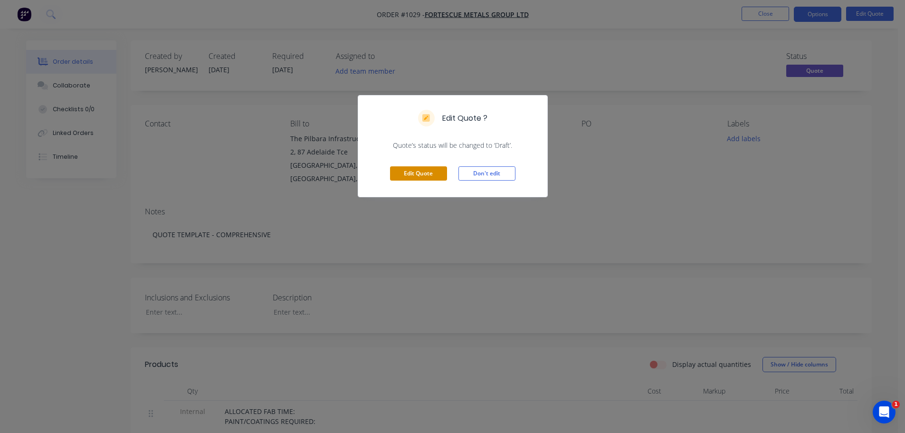
click at [416, 175] on button "Edit Quote" at bounding box center [418, 173] width 57 height 14
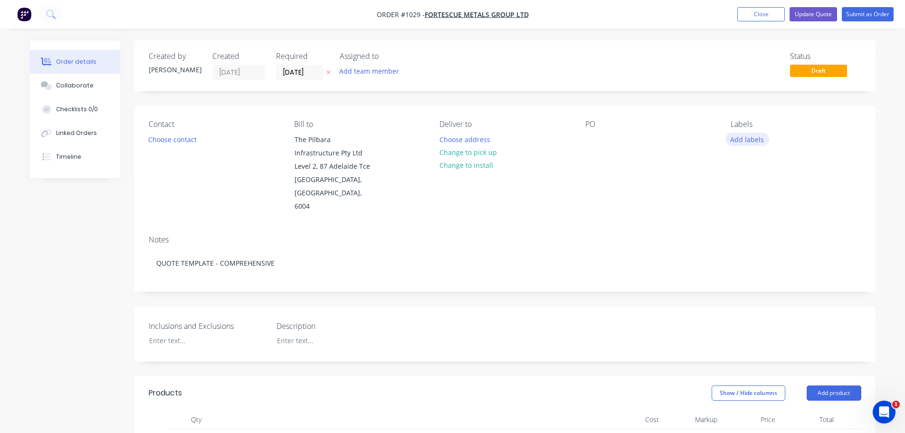
click at [756, 142] on button "Add labels" at bounding box center [747, 139] width 44 height 13
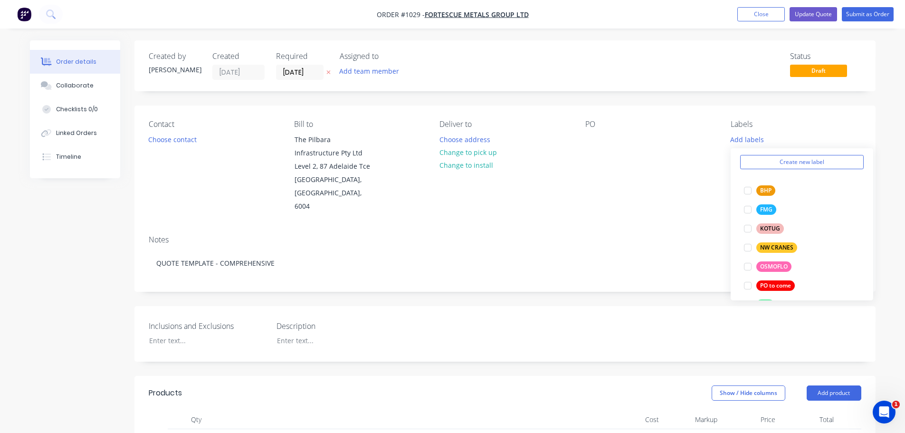
scroll to position [0, 0]
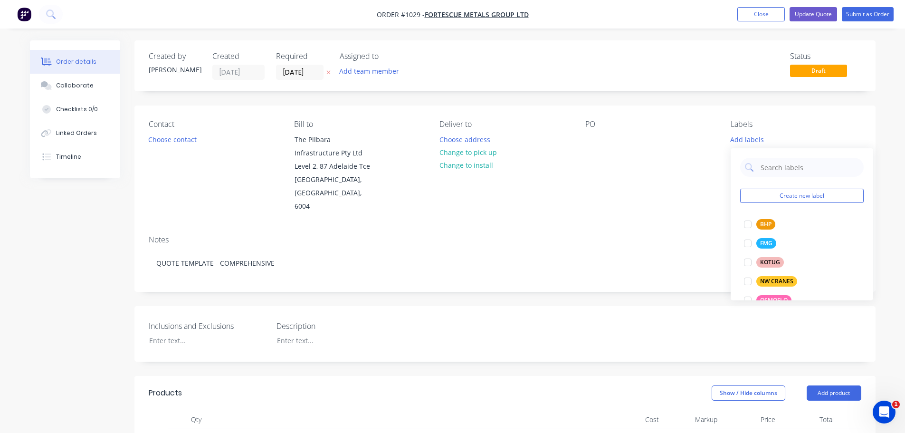
click at [809, 125] on div "Labels" at bounding box center [796, 124] width 130 height 9
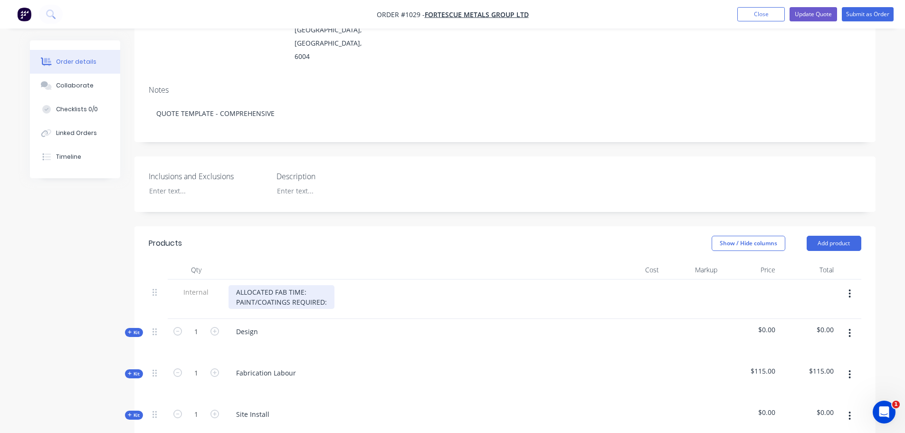
scroll to position [317, 0]
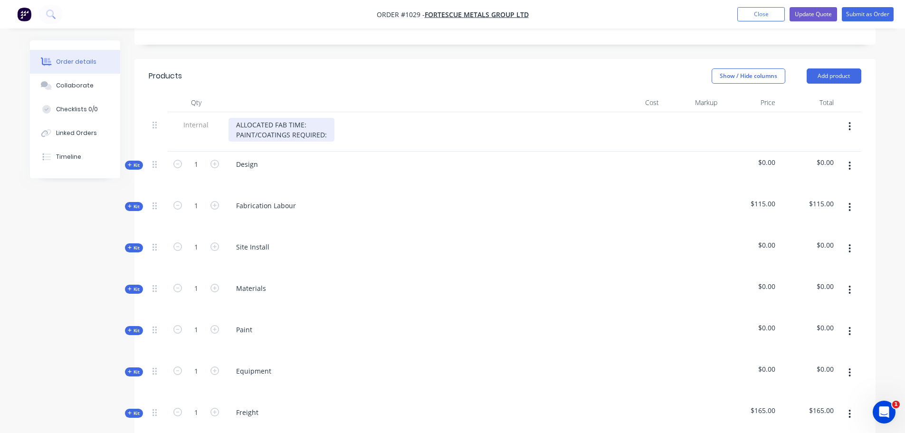
click at [310, 118] on div "ALLOCATED FAB TIME: PAINT/COATINGS REQUIRED:" at bounding box center [281, 130] width 106 height 24
click at [307, 73] on header "Products Show / Hide columns Add product" at bounding box center [504, 76] width 741 height 34
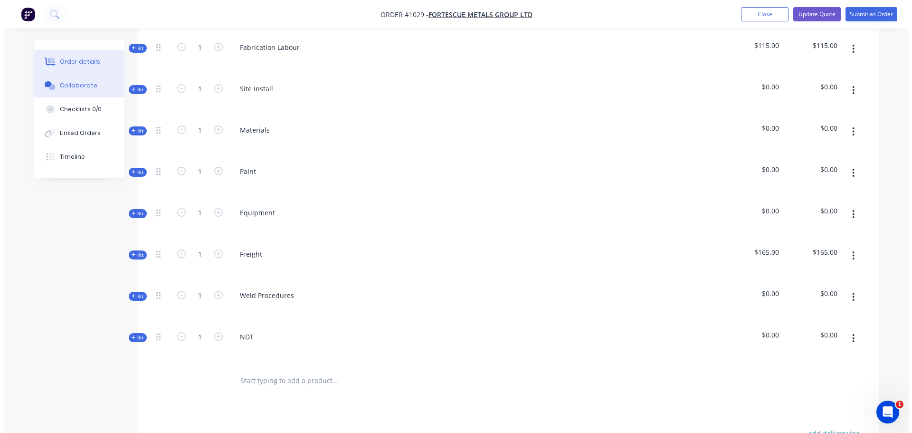
scroll to position [0, 0]
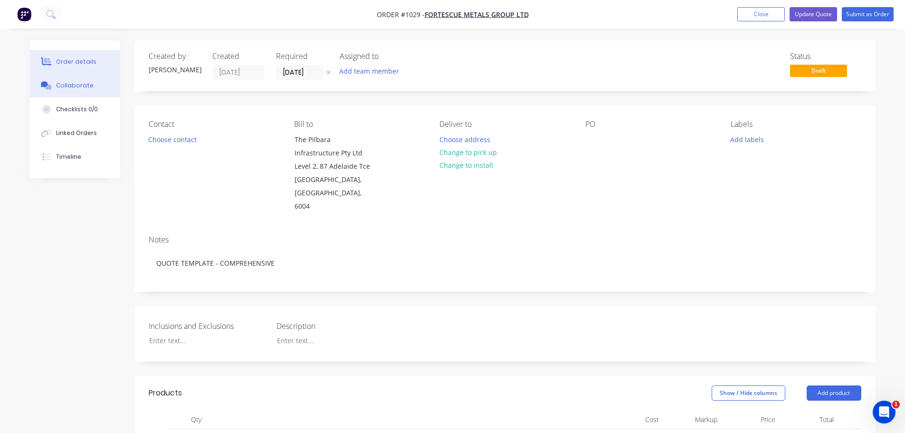
click at [71, 87] on div "Collaborate" at bounding box center [75, 85] width 38 height 9
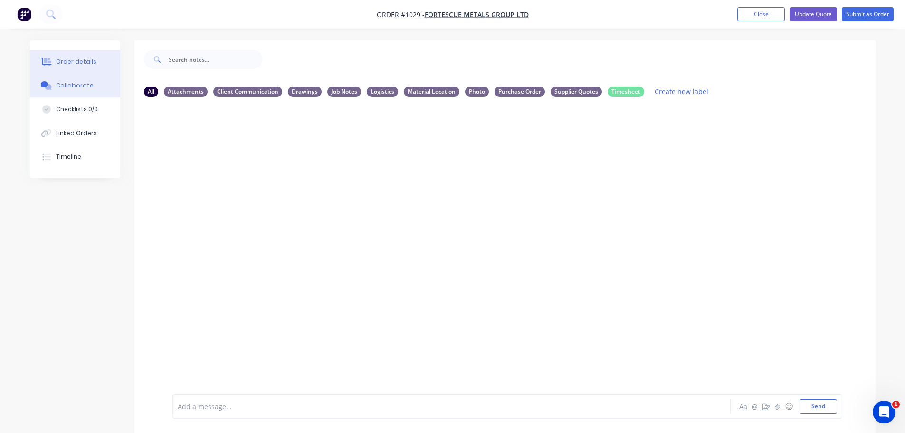
click at [80, 64] on div "Order details" at bounding box center [76, 61] width 40 height 9
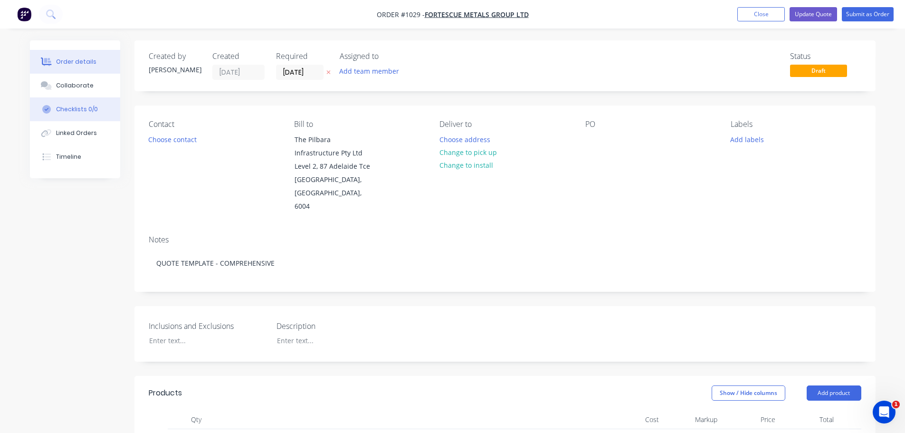
click at [81, 111] on div "Checklists 0/0" at bounding box center [77, 109] width 42 height 9
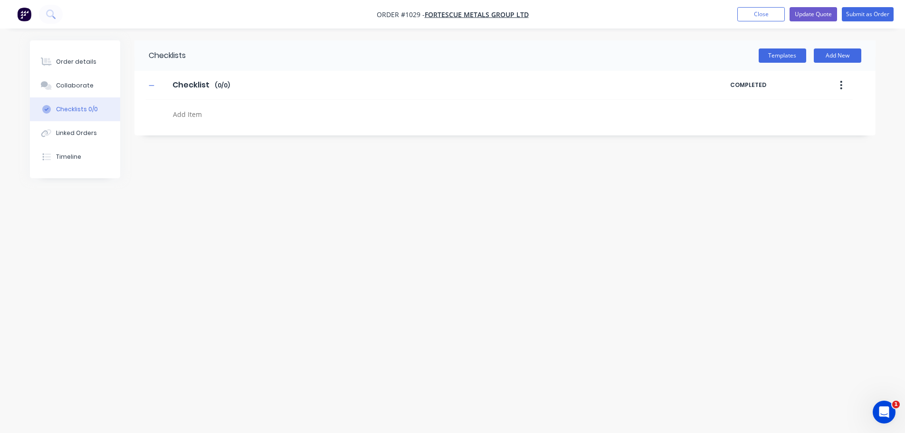
type textarea "x"
click at [79, 153] on div "Timeline" at bounding box center [72, 156] width 25 height 9
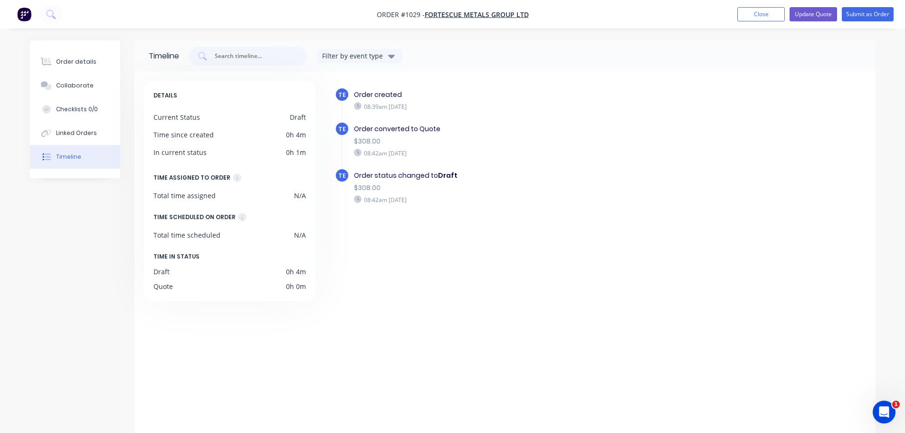
click at [21, 13] on img "button" at bounding box center [24, 14] width 14 height 14
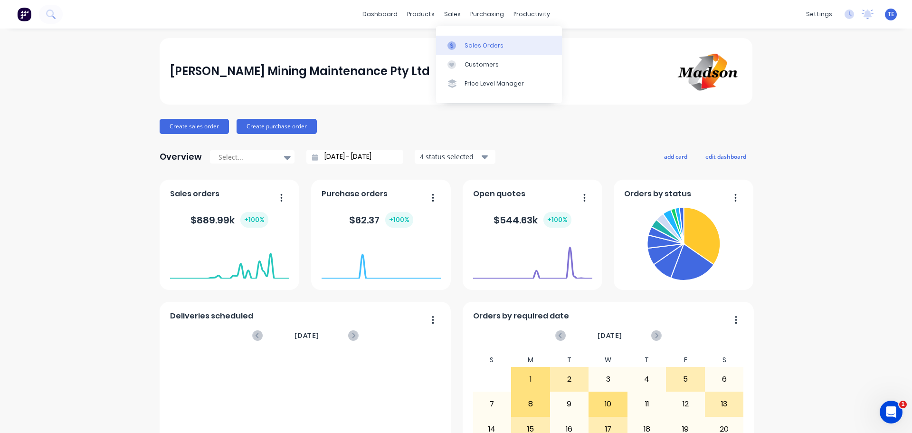
click at [464, 42] on link "Sales Orders" at bounding box center [499, 45] width 126 height 19
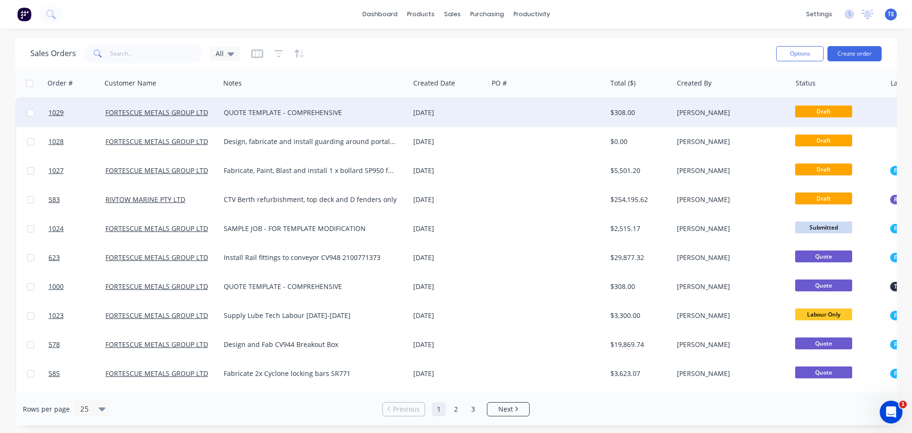
click at [31, 114] on input "checkbox" at bounding box center [30, 112] width 7 height 7
click at [32, 114] on input "checkbox" at bounding box center [30, 112] width 7 height 7
checkbox input "false"
drag, startPoint x: 131, startPoint y: 115, endPoint x: 93, endPoint y: 114, distance: 38.5
click at [93, 114] on link "1029" at bounding box center [76, 112] width 57 height 28
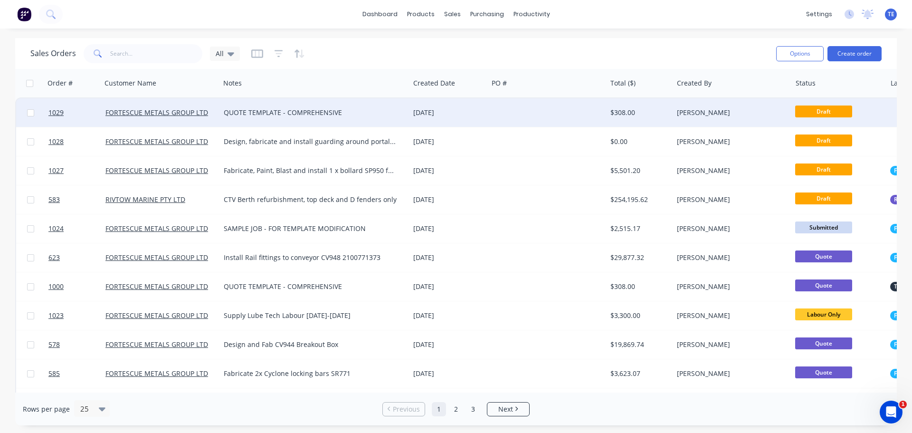
drag, startPoint x: 82, startPoint y: 114, endPoint x: 375, endPoint y: 115, distance: 293.5
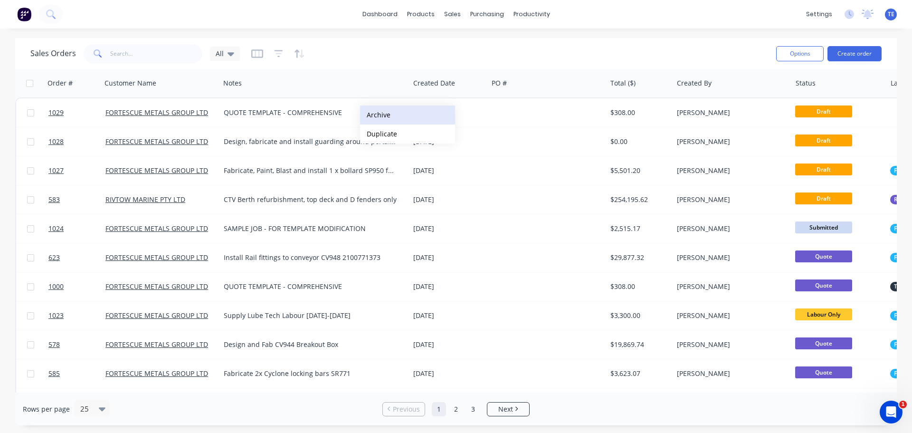
click at [387, 118] on button "Archive" at bounding box center [407, 114] width 95 height 19
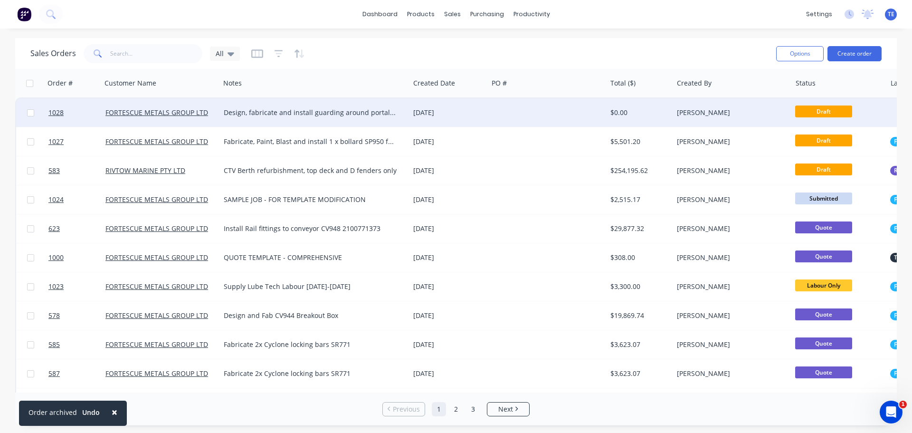
click at [379, 117] on div "Design, fabricate and install guarding around portal lathe swarf chute and skip…" at bounding box center [310, 112] width 173 height 9
click at [482, 105] on div "[DATE]" at bounding box center [448, 112] width 78 height 28
